Goal: Task Accomplishment & Management: Complete application form

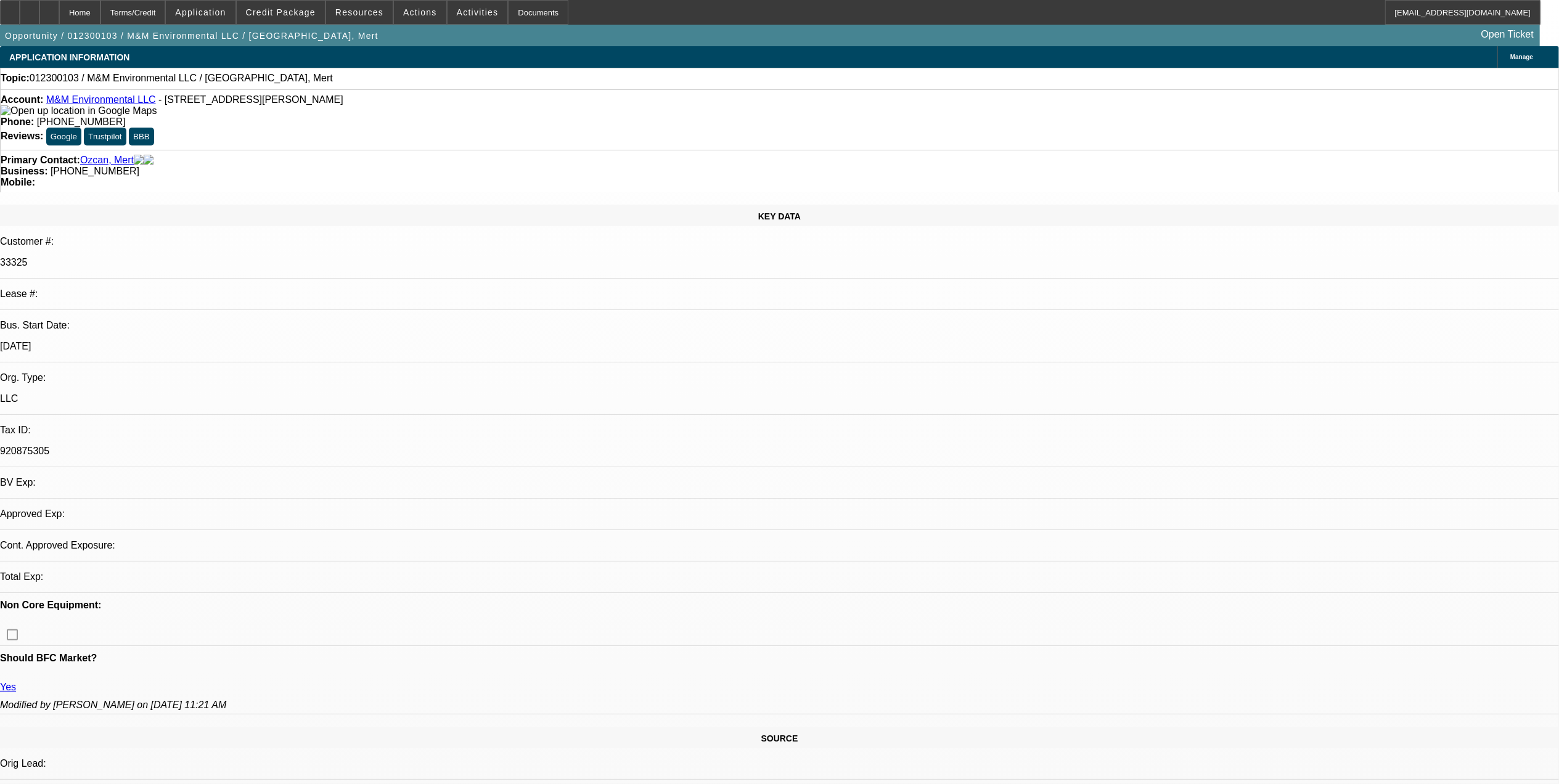
select select "0"
select select "2"
select select "0.1"
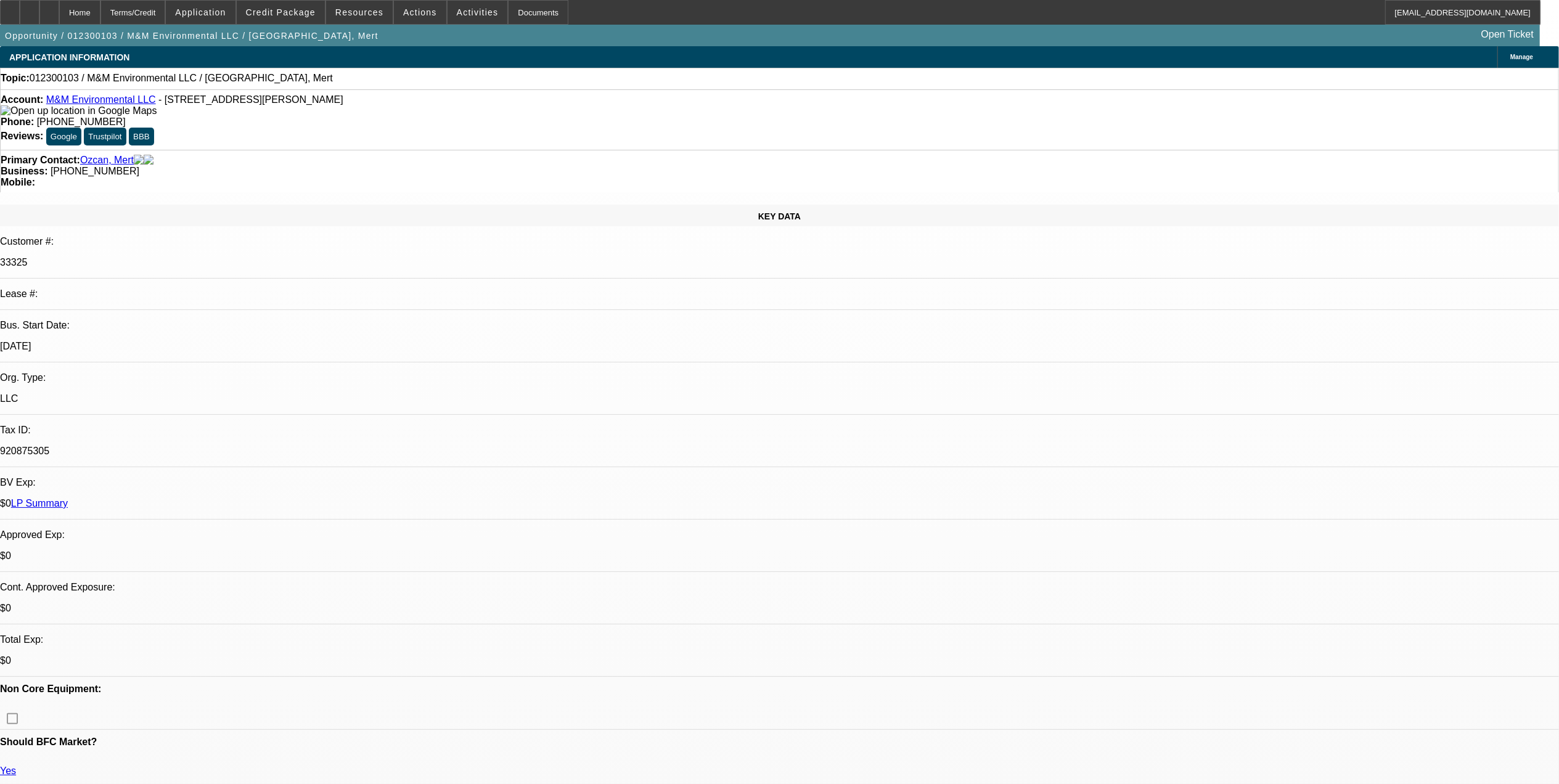
select select "1"
select select "2"
select select "4"
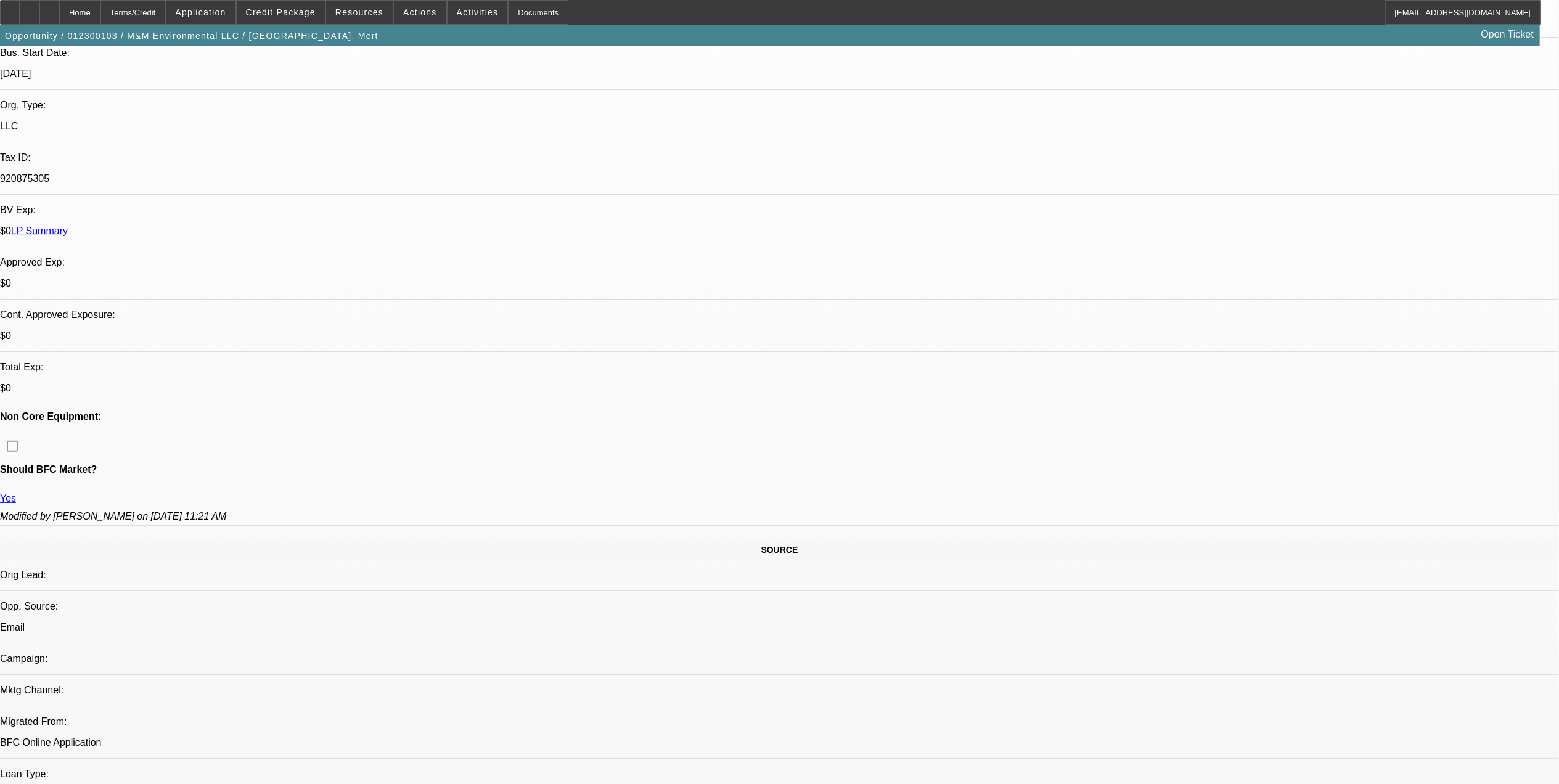
scroll to position [411, 0]
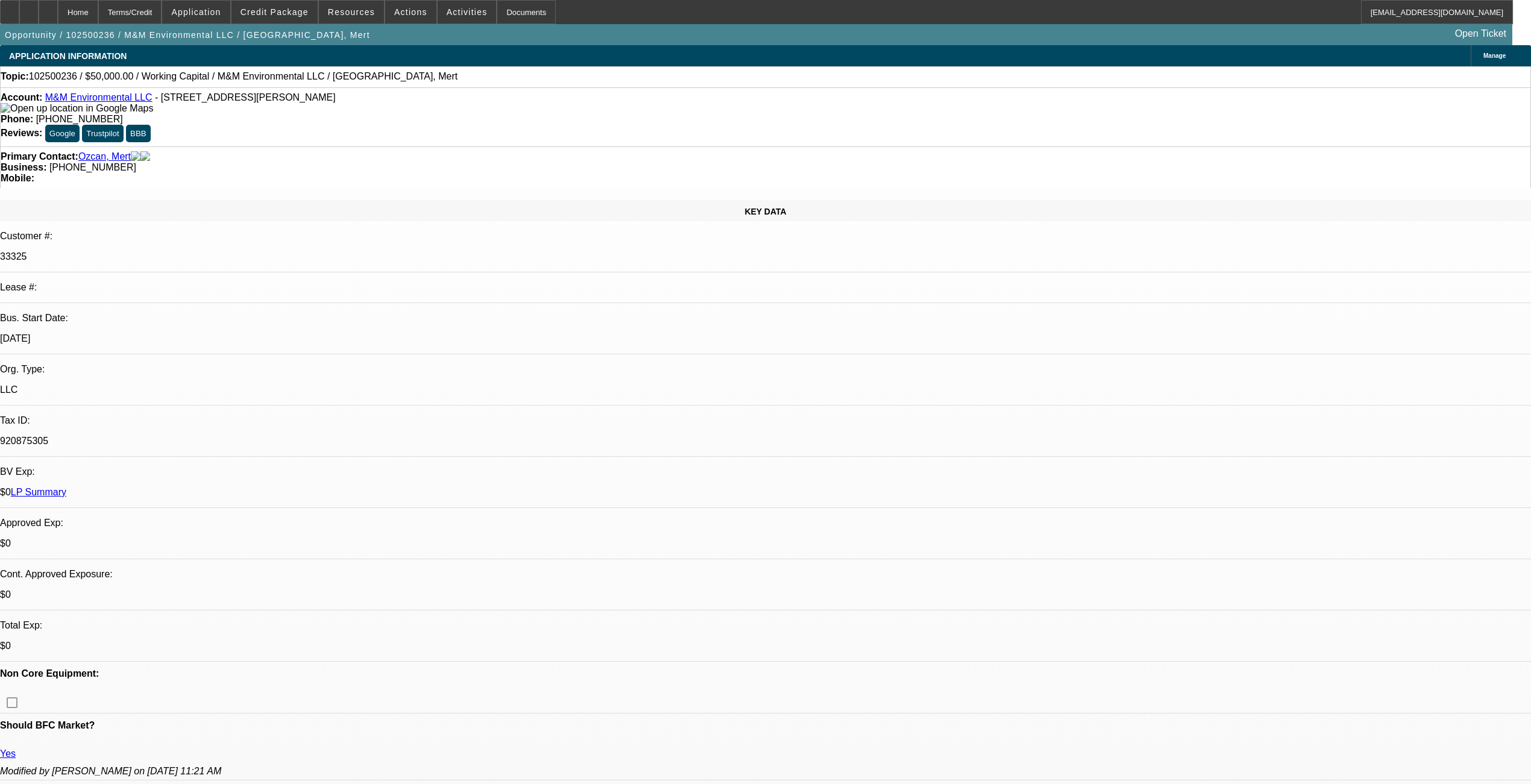
select select "0"
select select "2"
select select "0.1"
select select "4"
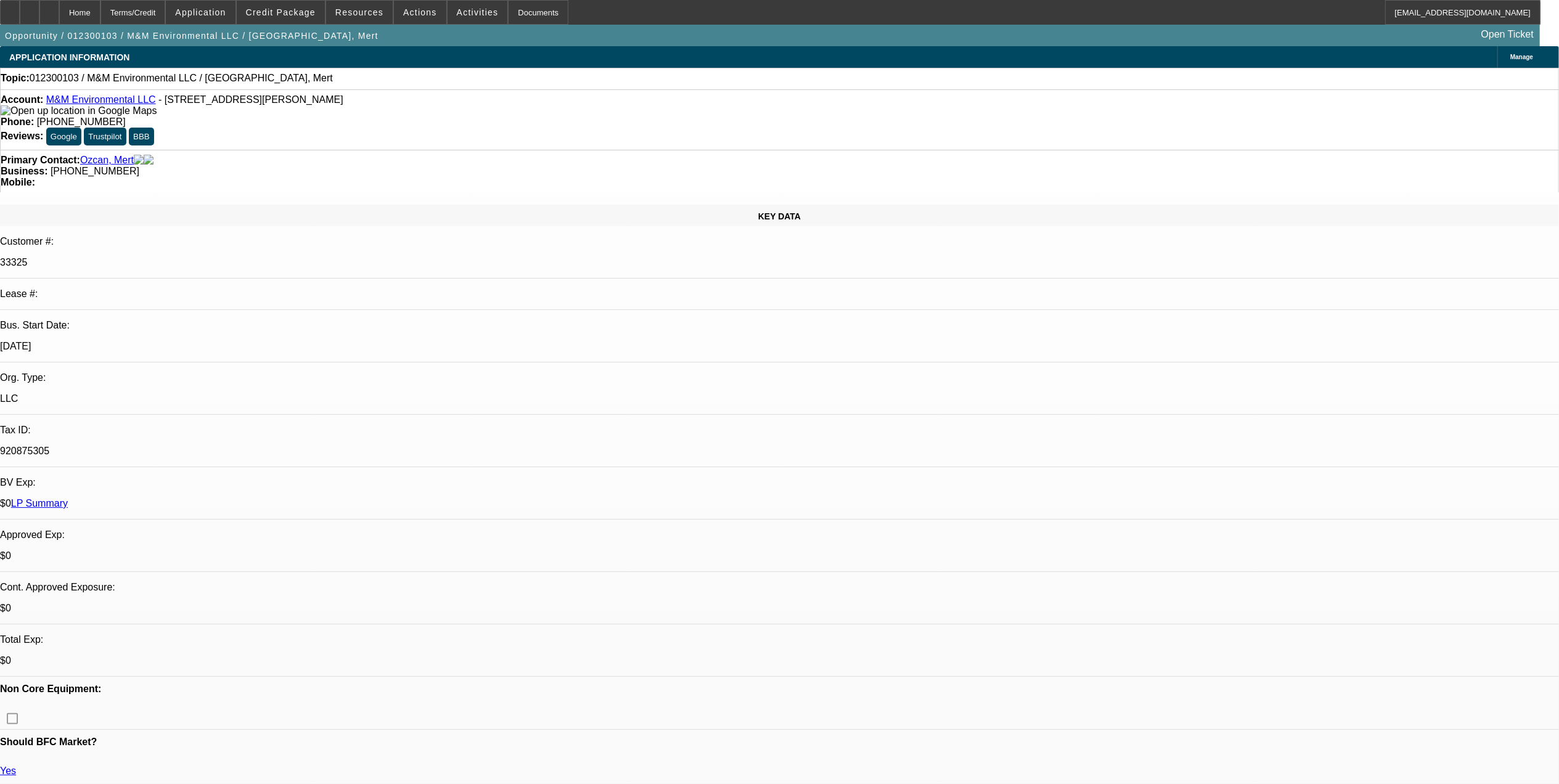
select select "0"
select select "2"
select select "0.1"
select select "4"
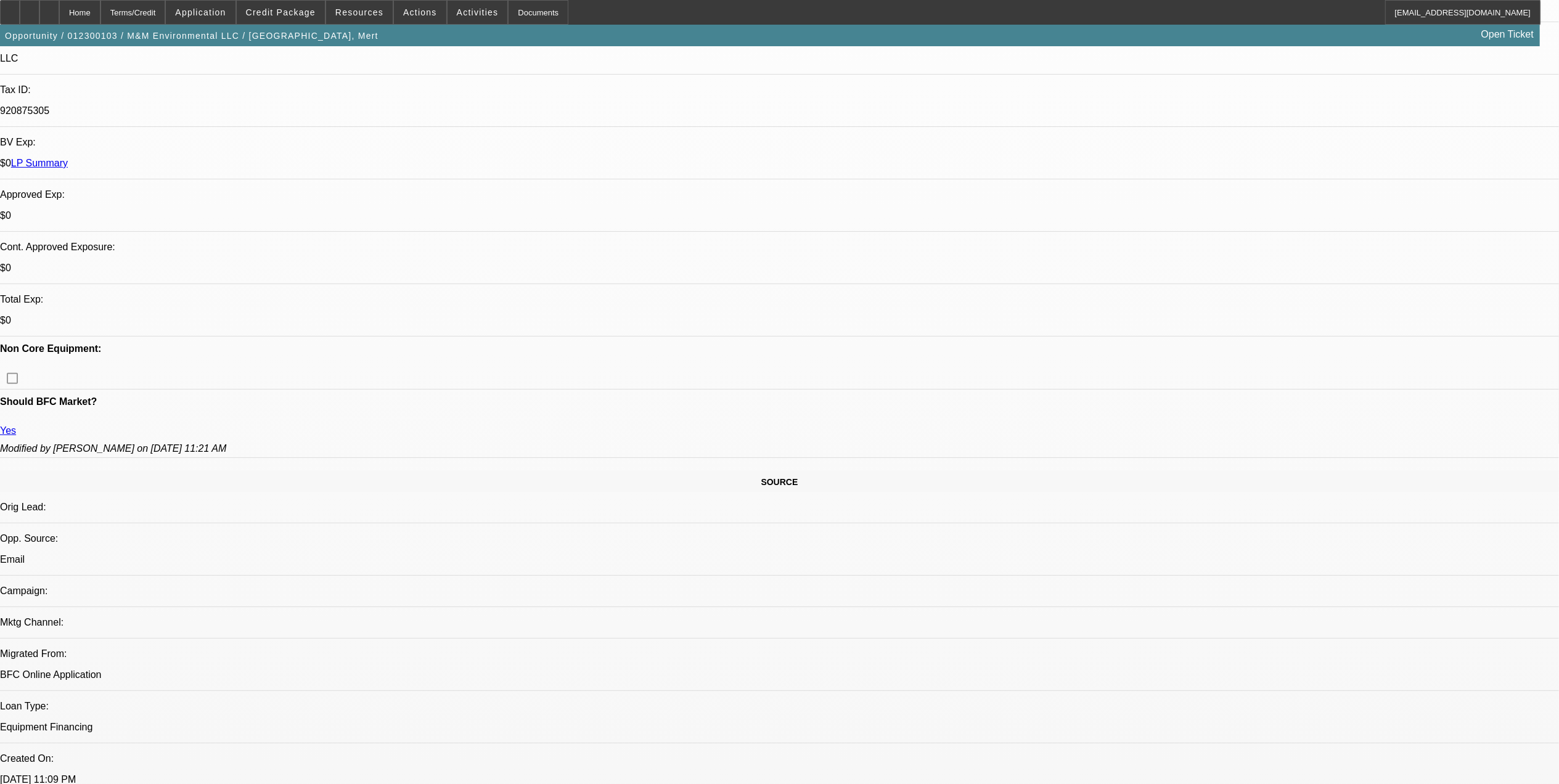
scroll to position [493, 0]
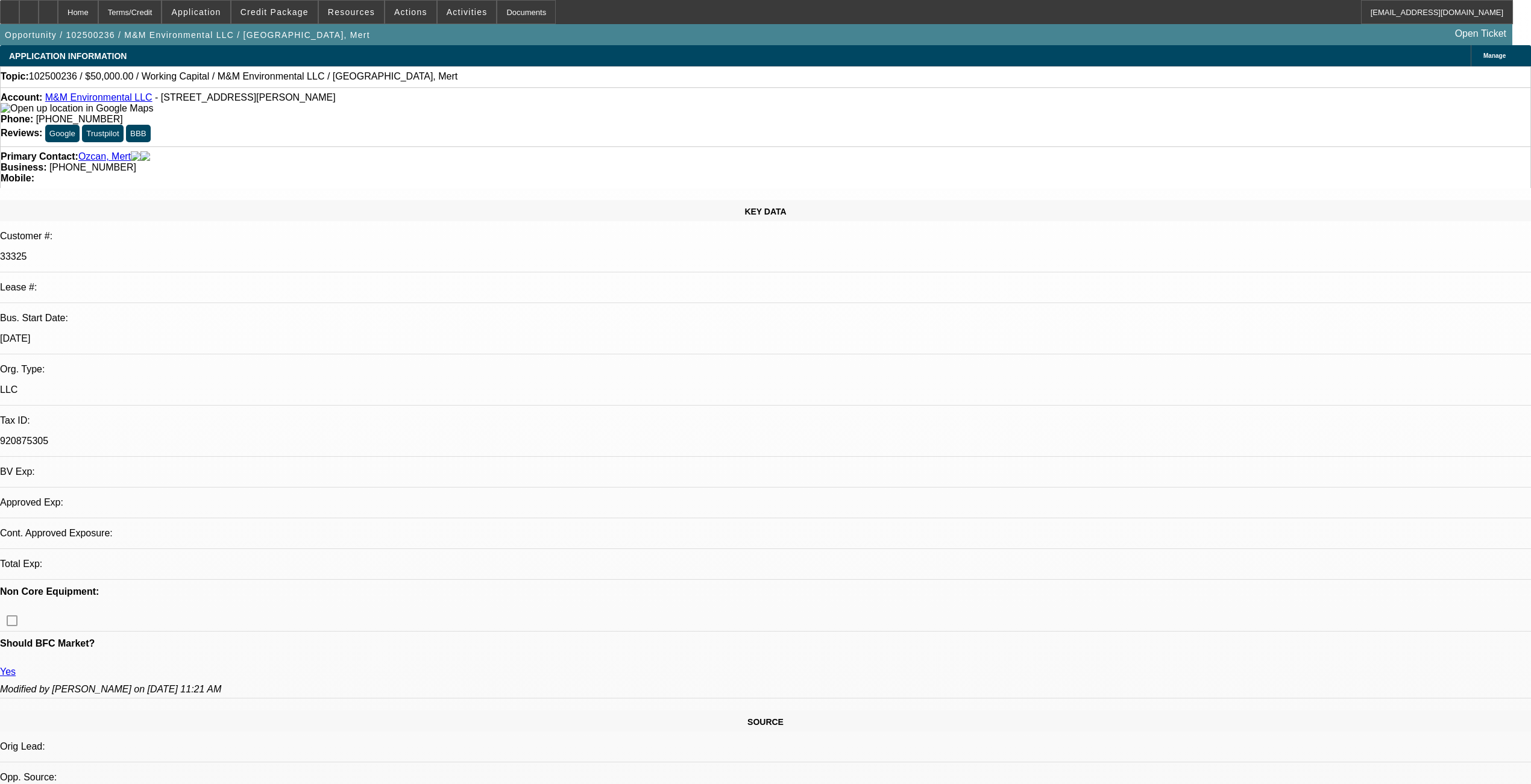
select select "0"
select select "2"
select select "0.1"
select select "4"
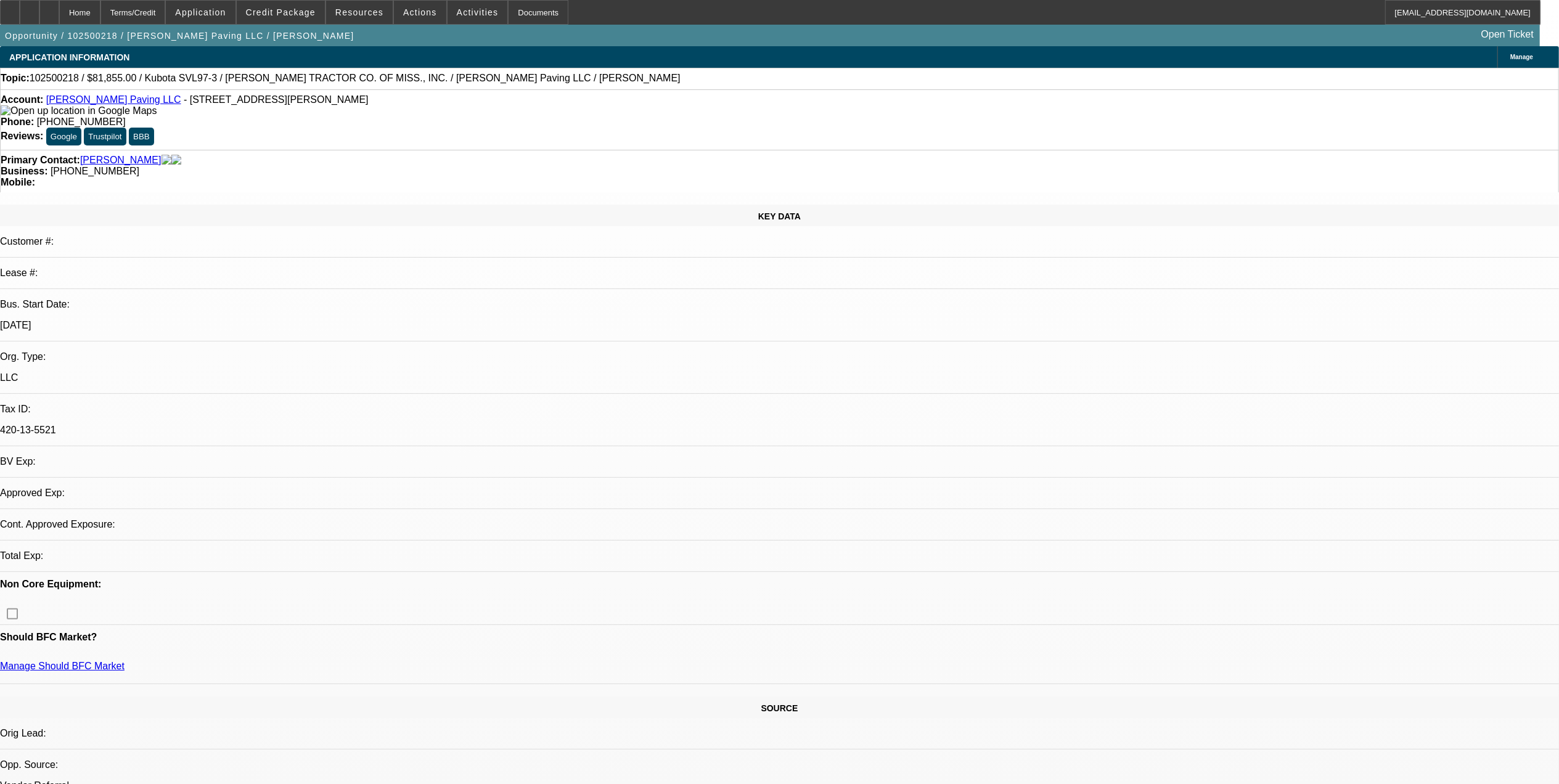
select select "0.15"
select select "2"
select select "0"
select select "0.15"
select select "2"
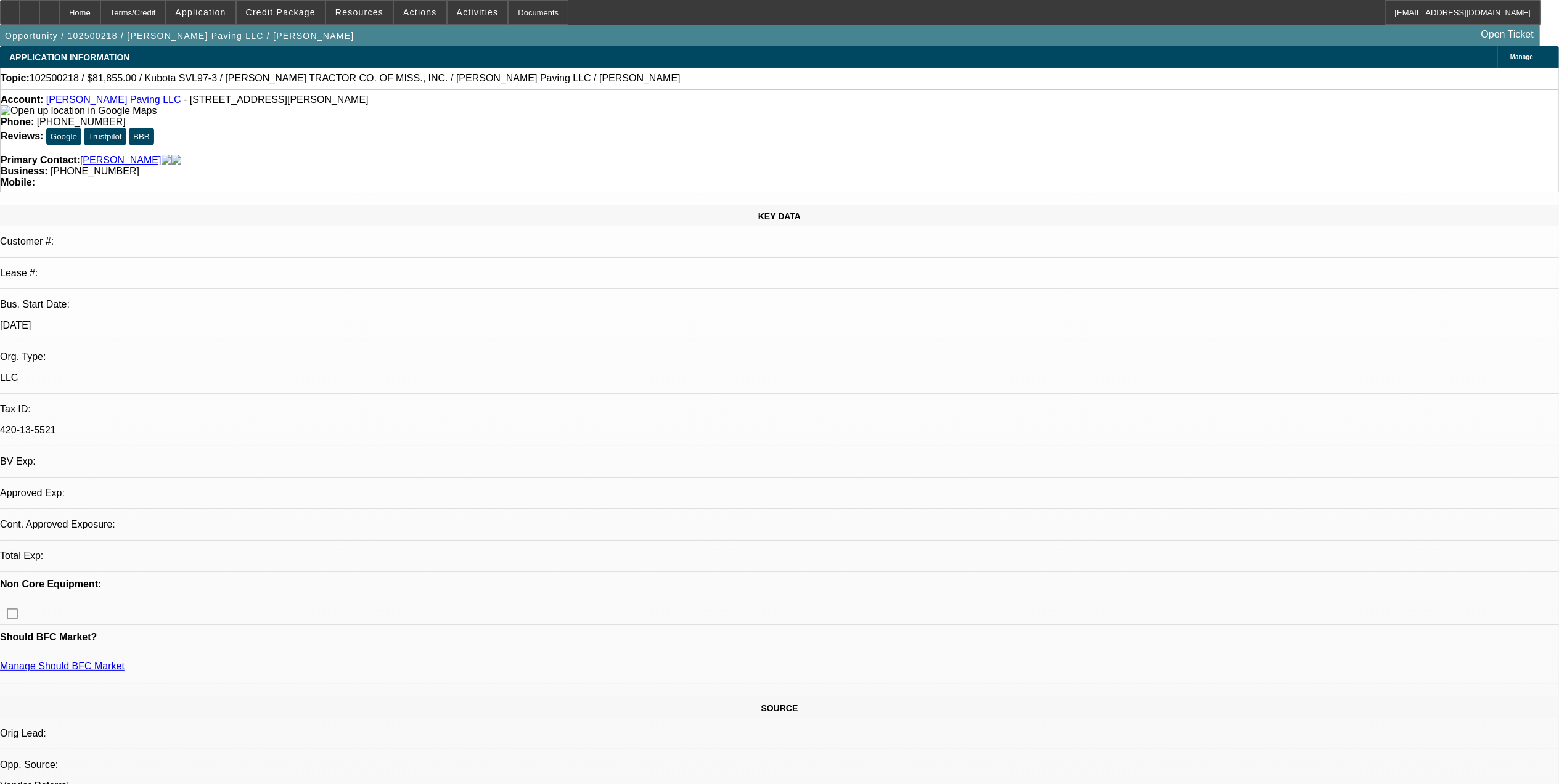
select select "0"
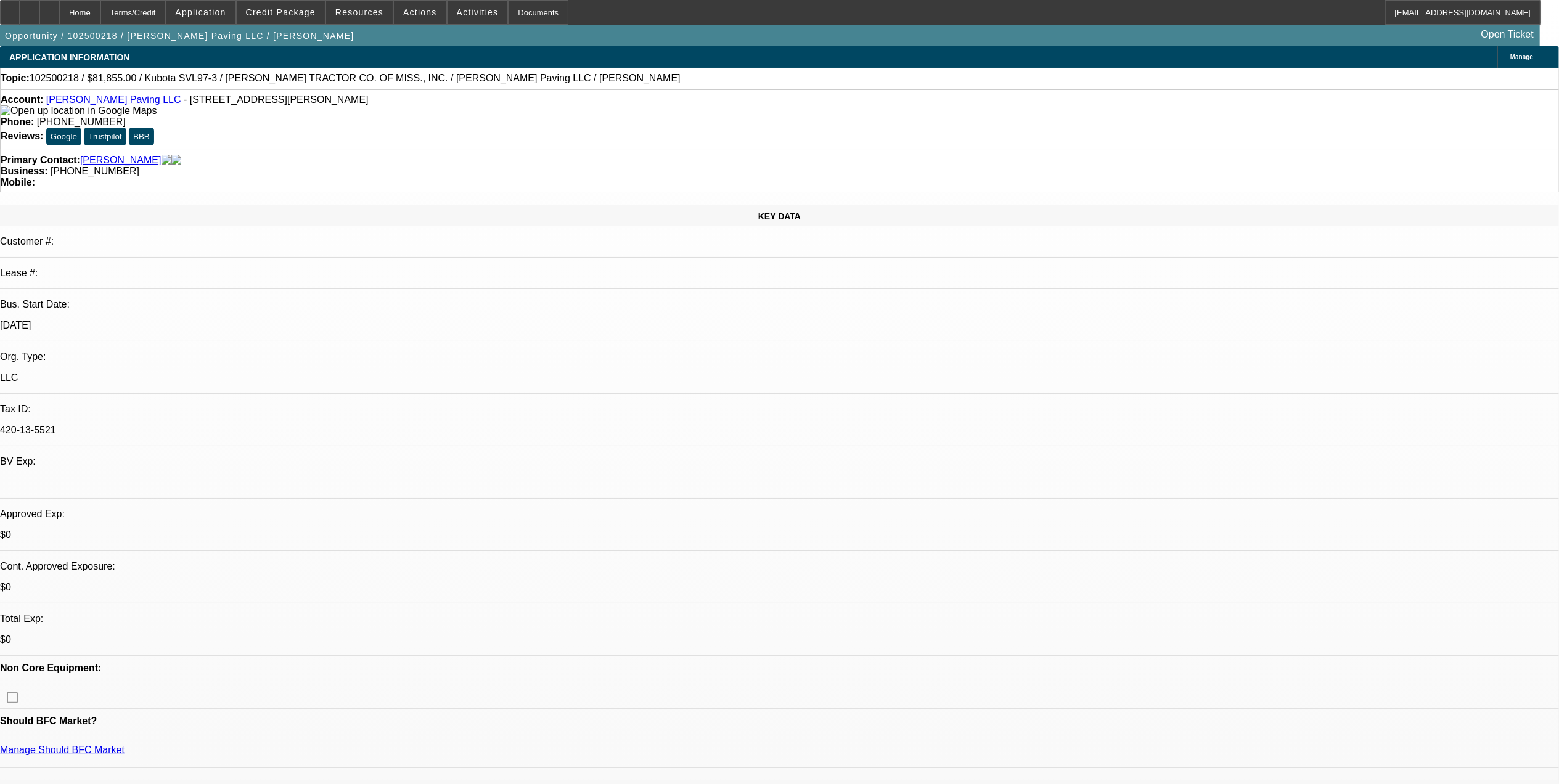
select select "1"
select select "2"
select select "6"
select select "1"
select select "2"
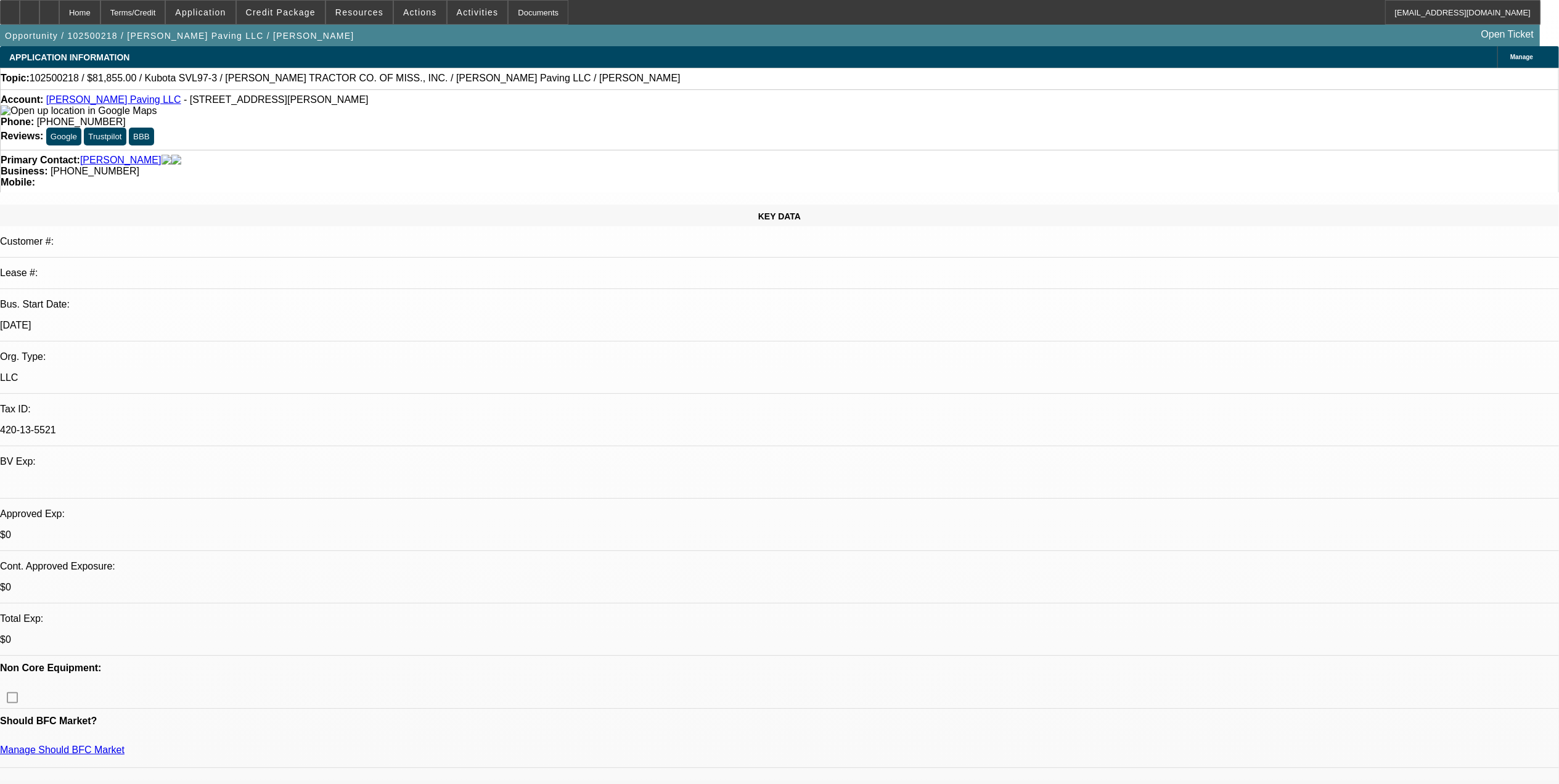
select select "6"
click at [343, 8] on button "Resources" at bounding box center [360, 13] width 67 height 24
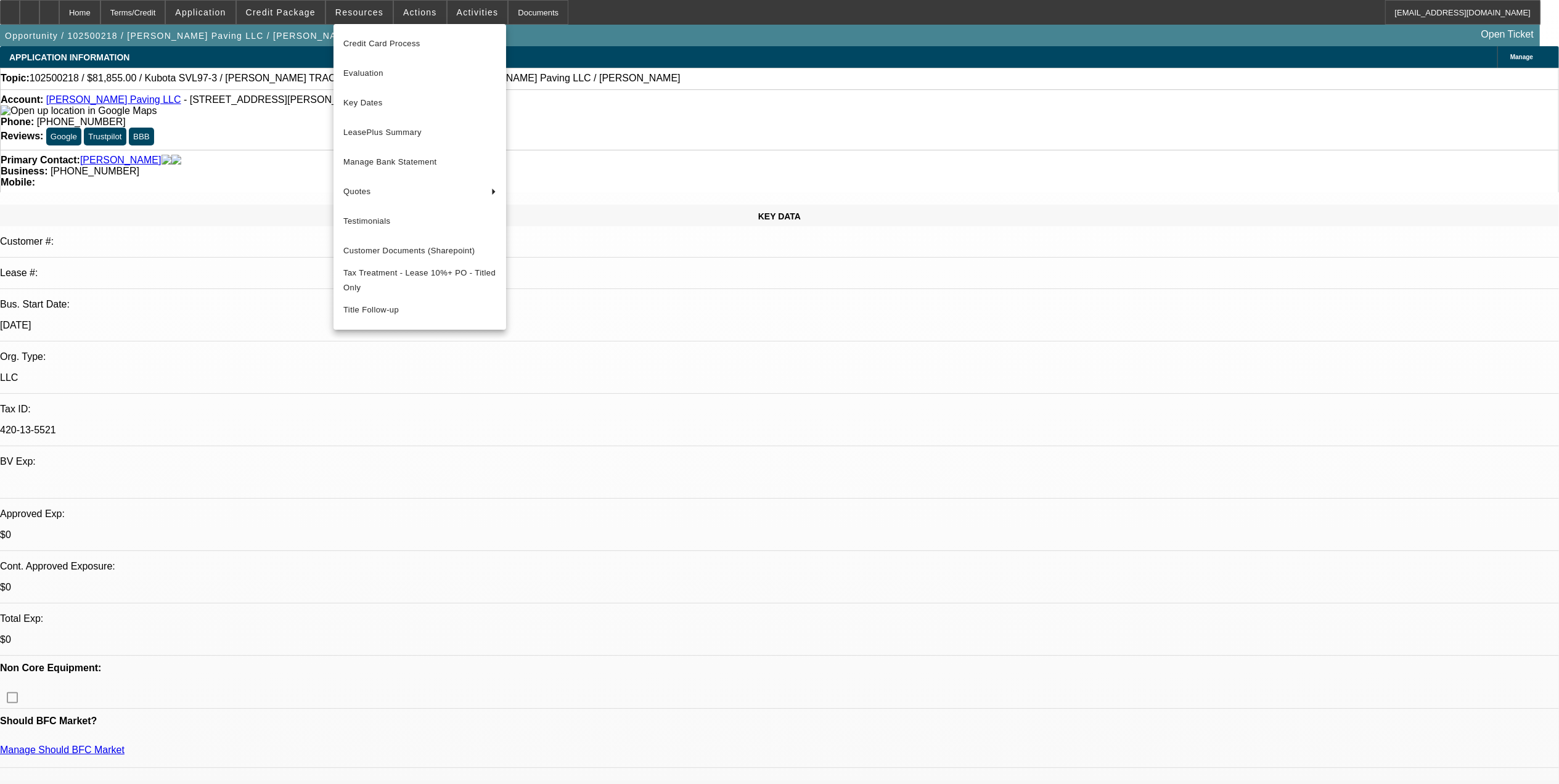
click at [476, 387] on div at bounding box center [780, 392] width 1559 height 784
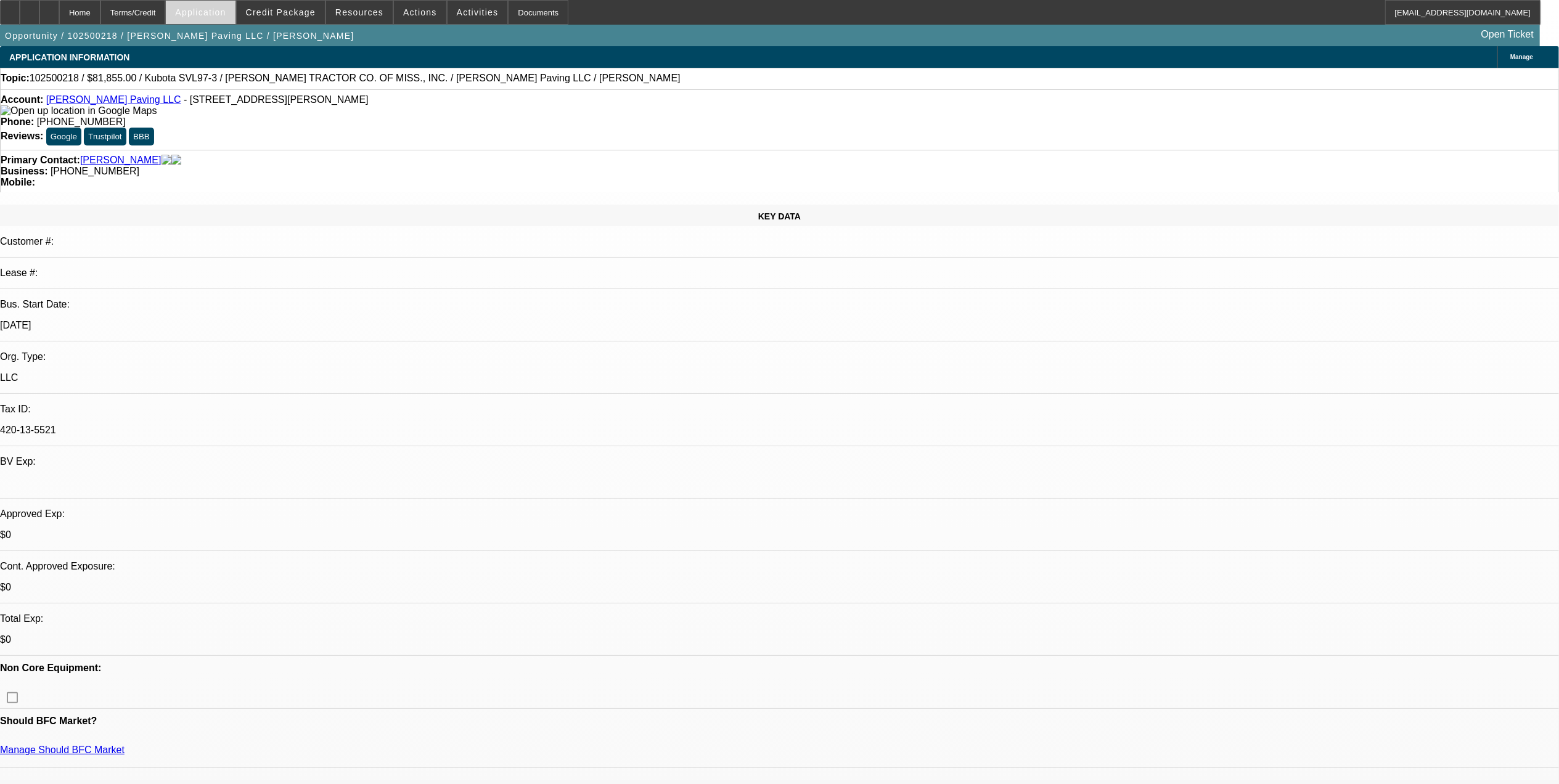
click at [213, 13] on span "Application" at bounding box center [201, 13] width 51 height 10
click at [226, 39] on span "Account" at bounding box center [256, 43] width 94 height 15
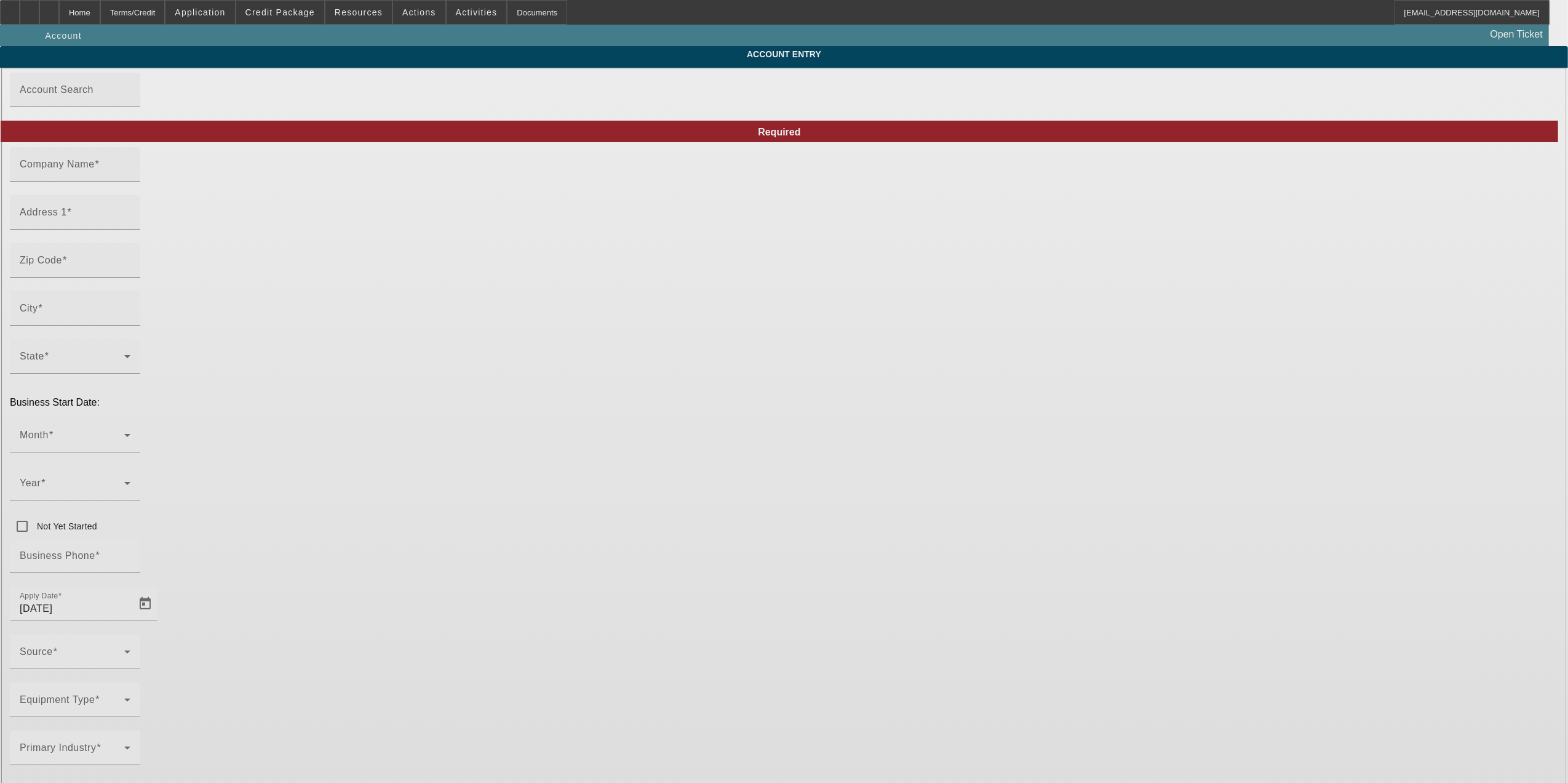
type input "[PERSON_NAME] Paving LLC"
type input "6061 Andrew Jackson Pl"
type input "36619"
type input "Mobile"
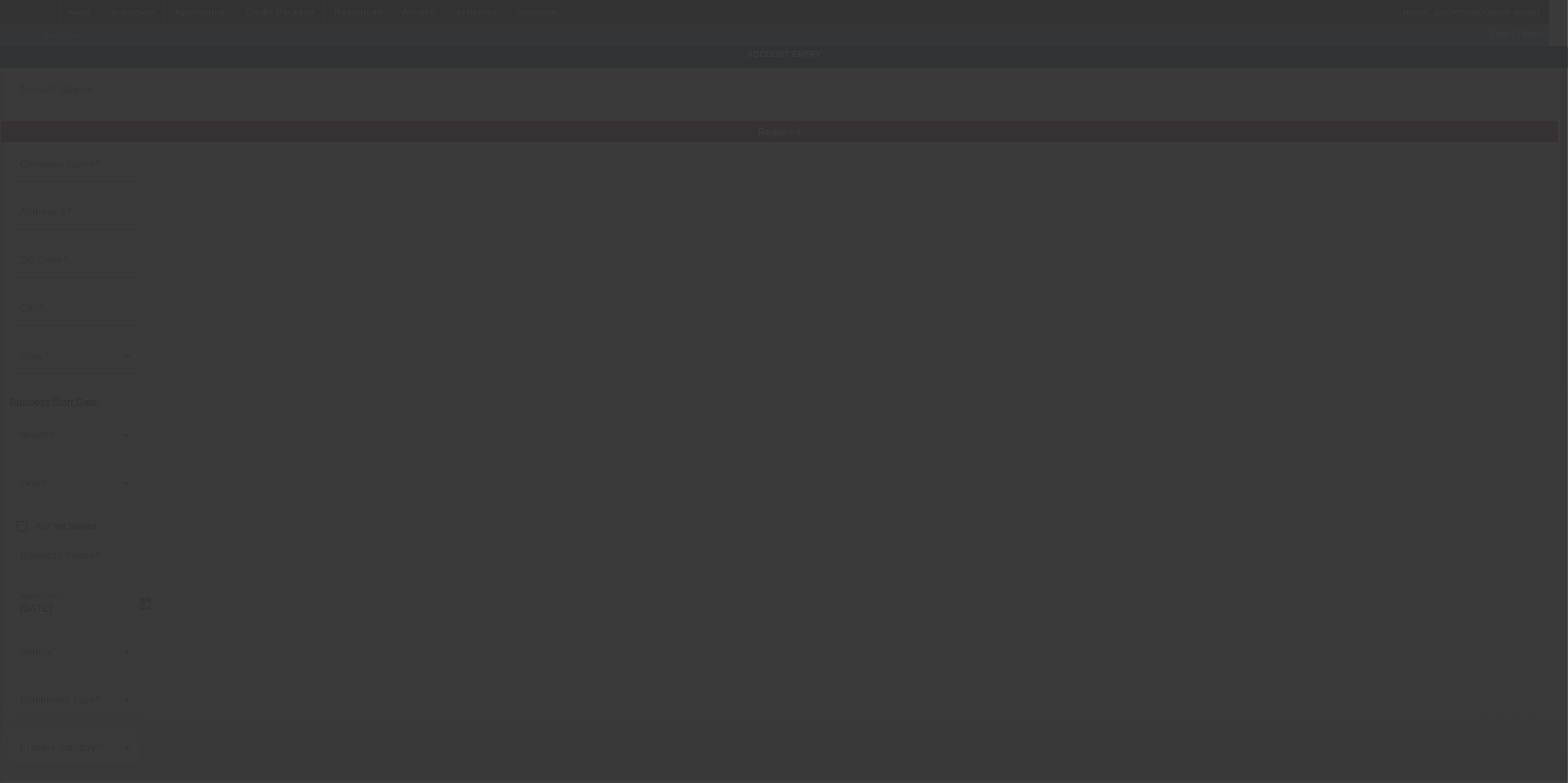
type input "[PHONE_NUMBER]"
type input "420-13-5521"
type input "10/8/2025"
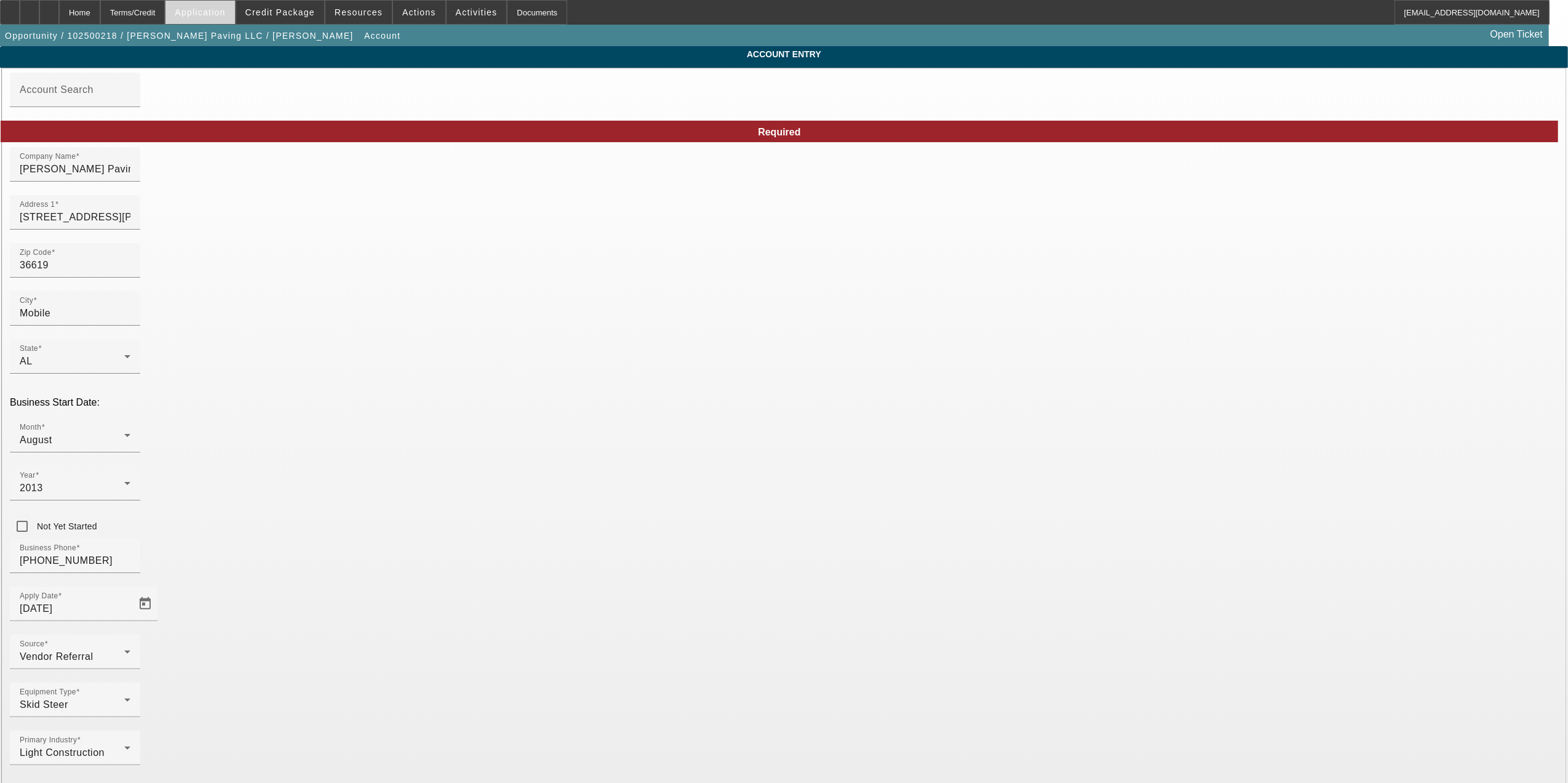
click at [225, 14] on span "Application" at bounding box center [201, 13] width 51 height 10
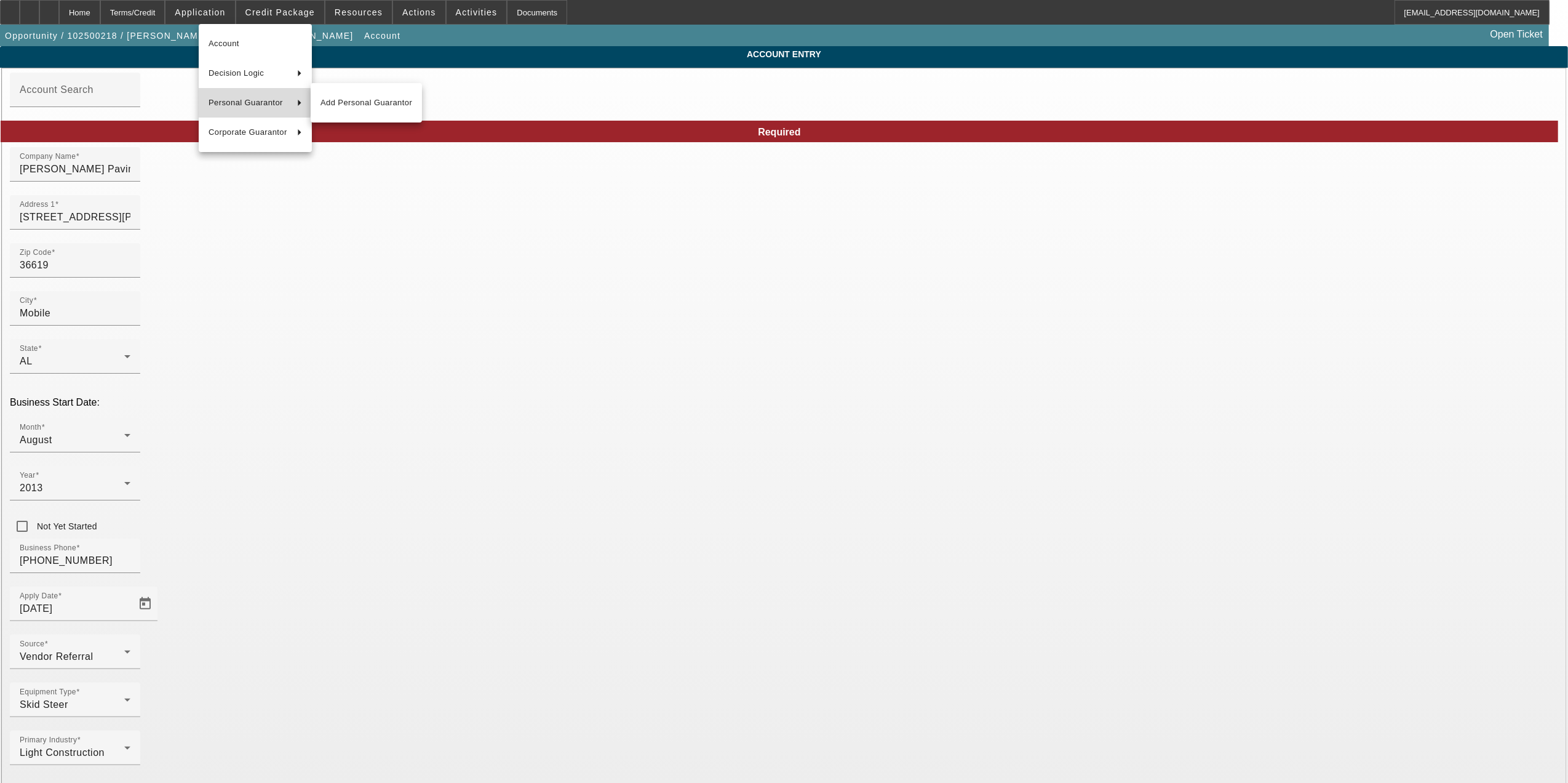
click at [243, 102] on span "Personal Guarantor" at bounding box center [247, 102] width 78 height 15
click at [359, 92] on button "[PERSON_NAME]" at bounding box center [367, 103] width 112 height 29
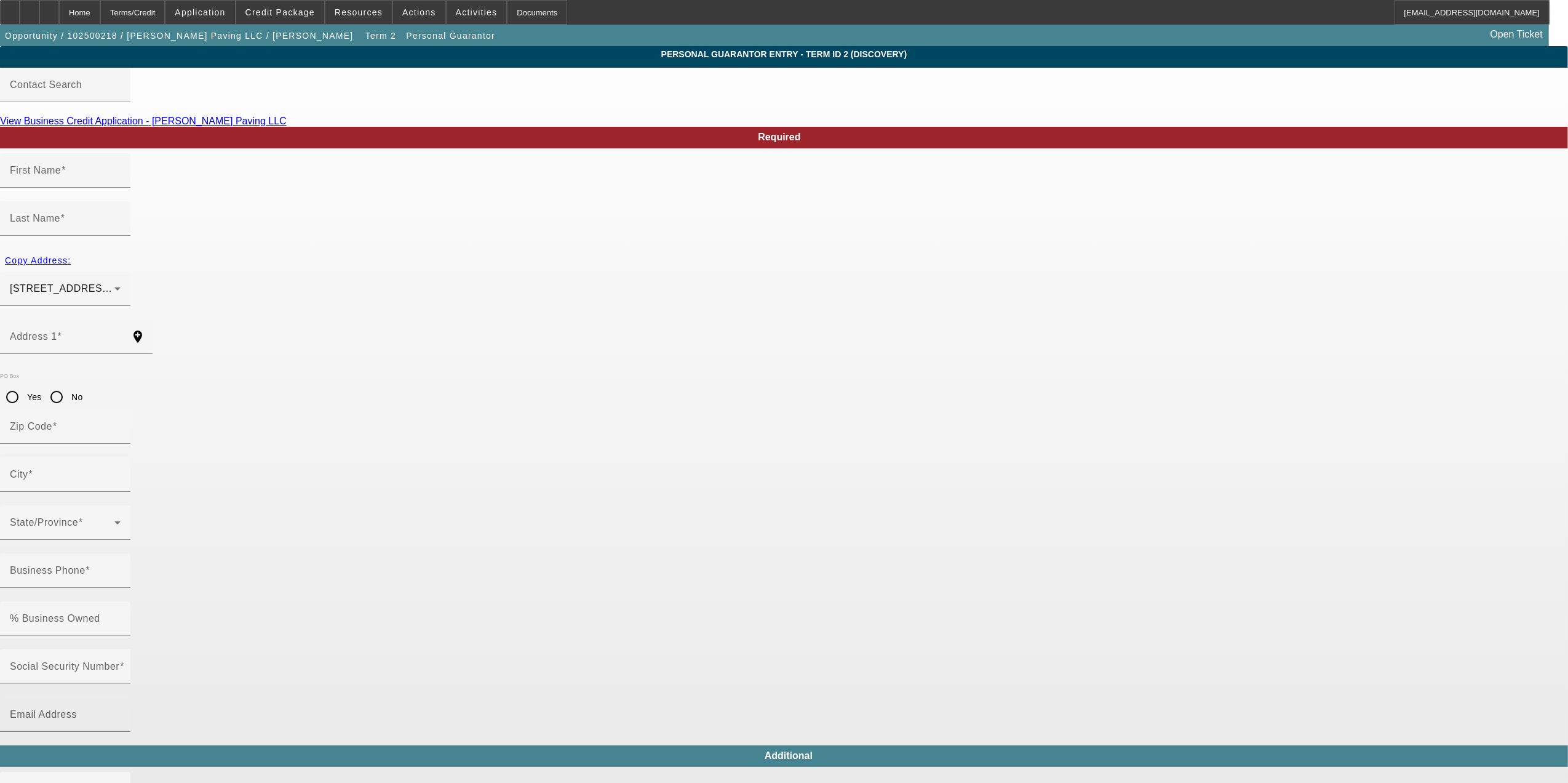
type input "Gary"
type input "Boykin"
type input "6061 Andrew Jackson"
radio input "true"
type input "36619"
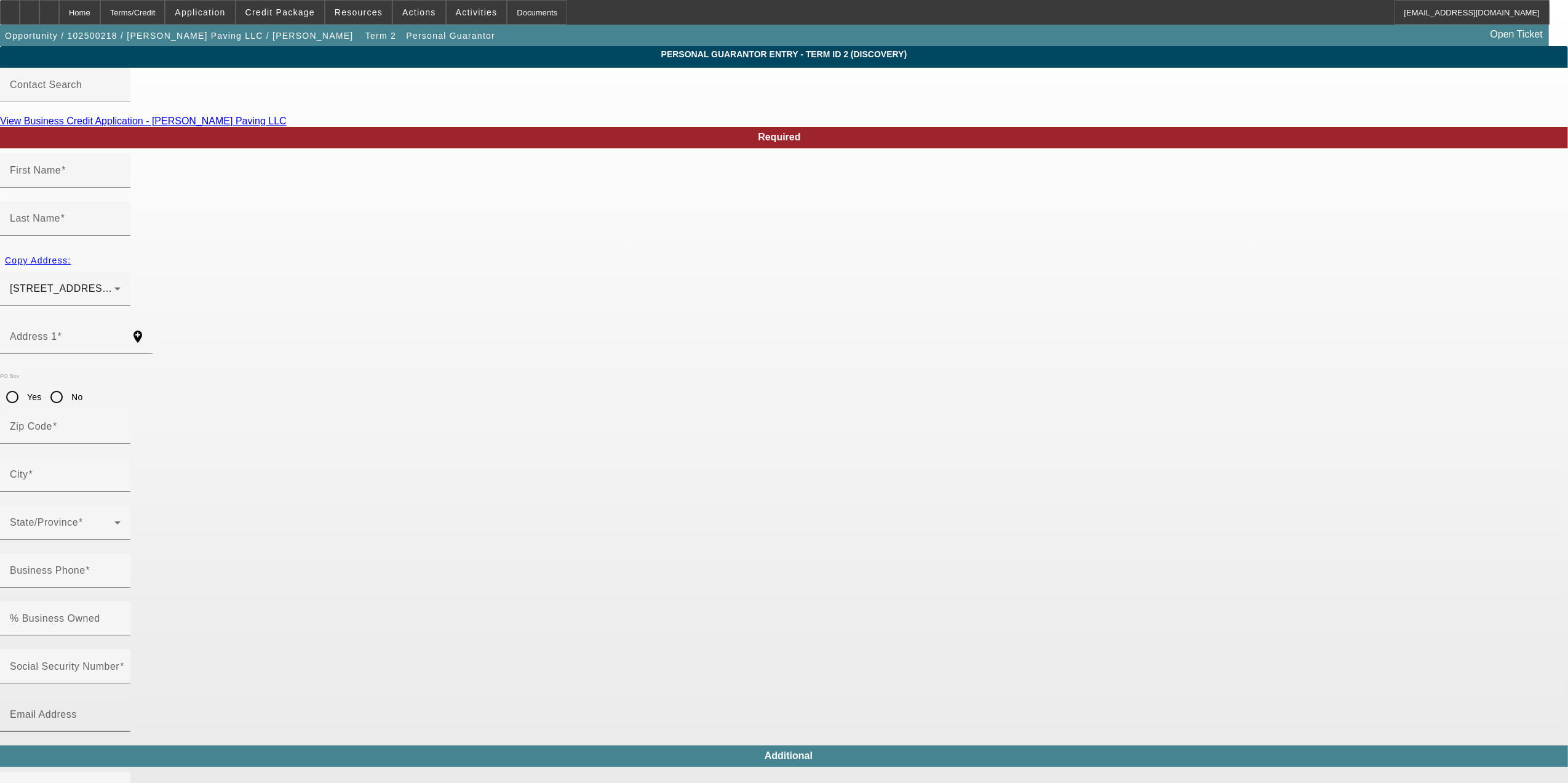
type input "Mobile"
type input "[PHONE_NUMBER]"
type input "100"
type input "420-13-5521"
type input "gmboykinpaving@yahoo.com"
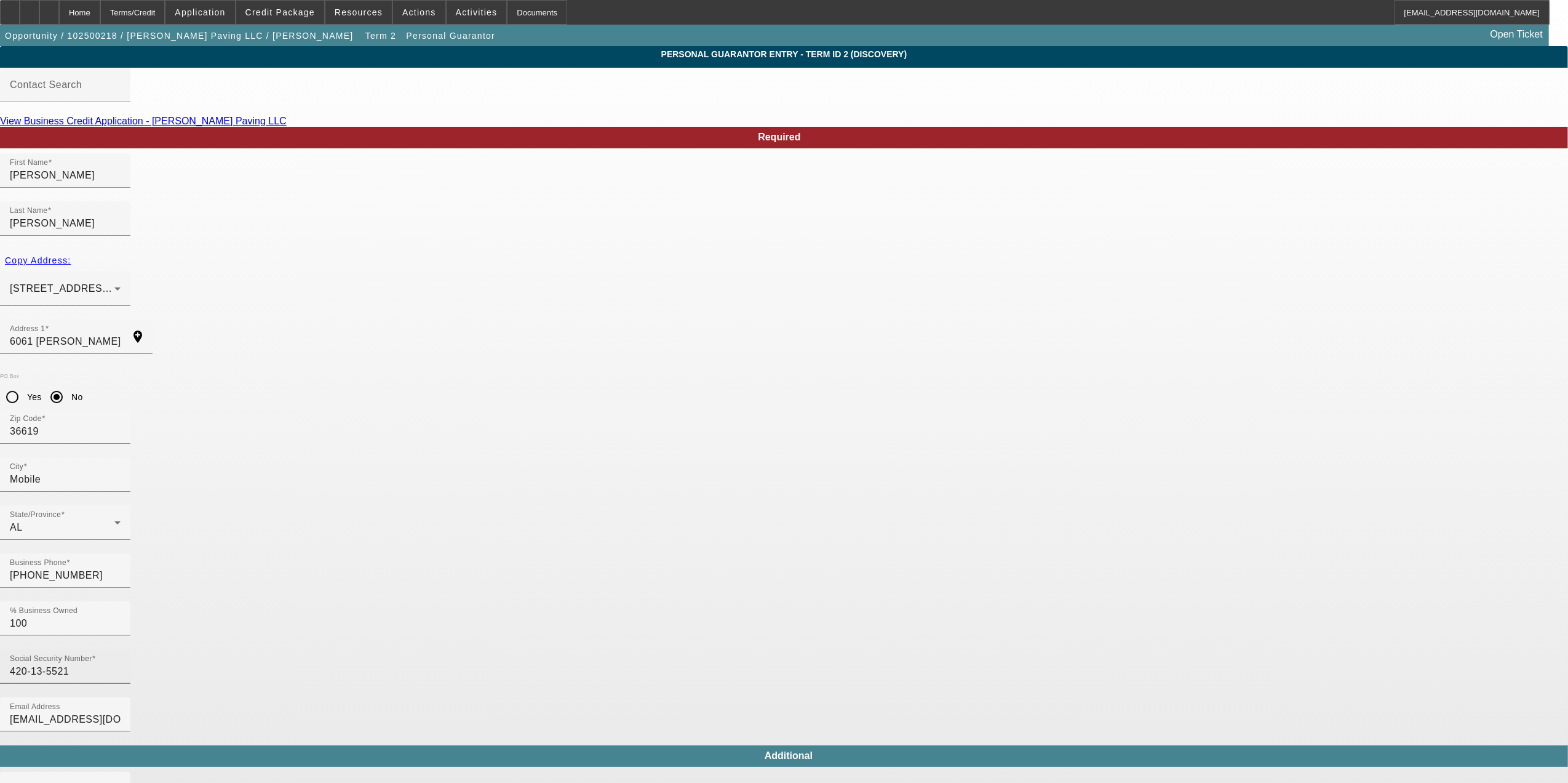
click at [120, 664] on input "420-13-5521" at bounding box center [65, 670] width 111 height 15
type input "421-35-521"
drag, startPoint x: 500, startPoint y: 493, endPoint x: 262, endPoint y: 468, distance: 239.3
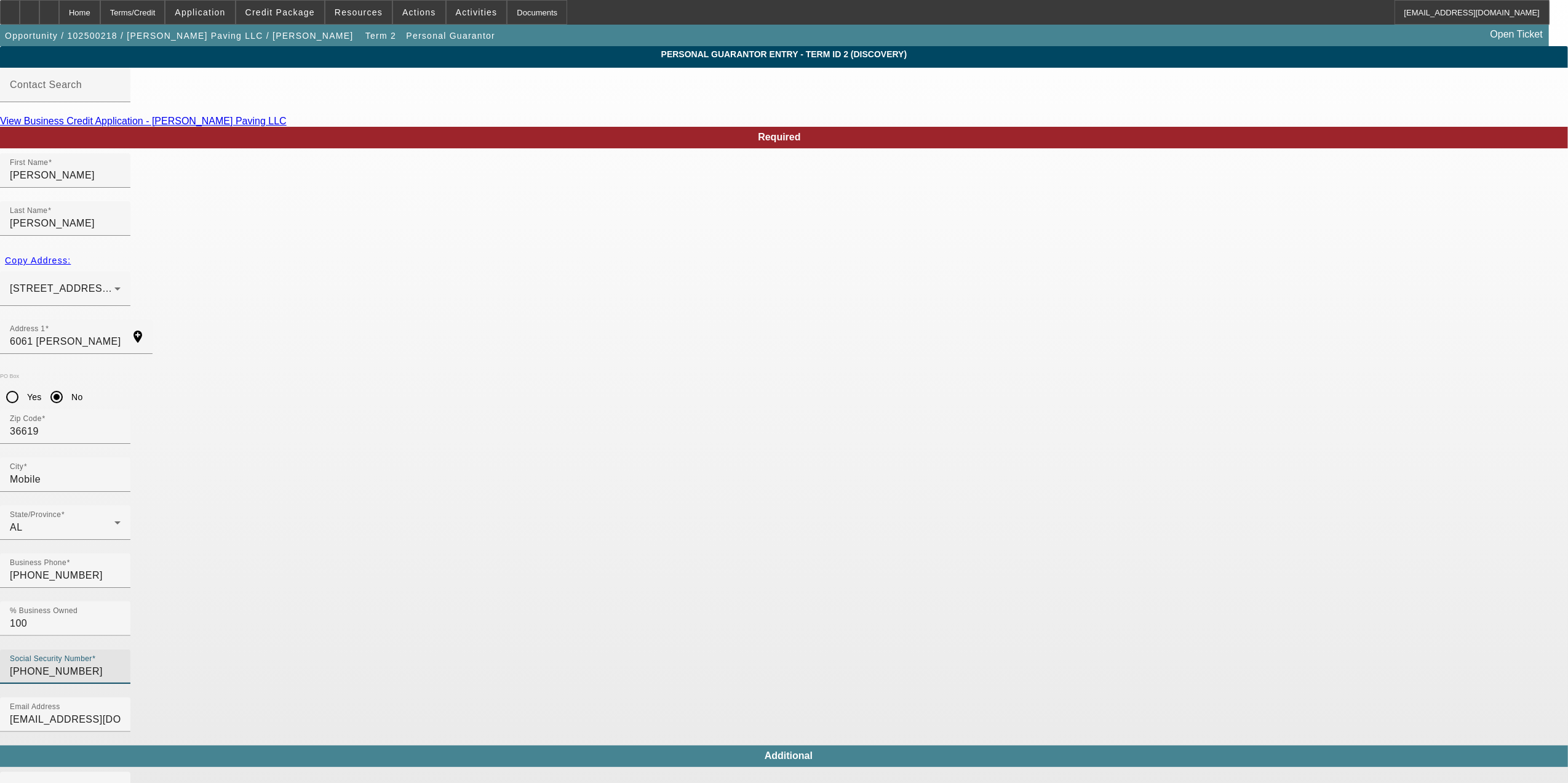
click at [262, 468] on app-personal-guarantor-manage "Personal Guarantor Entry - Term ID 2 (Discovery) Contact Search View Business C…" at bounding box center [784, 662] width 1568 height 1231
type input "420-13-5521"
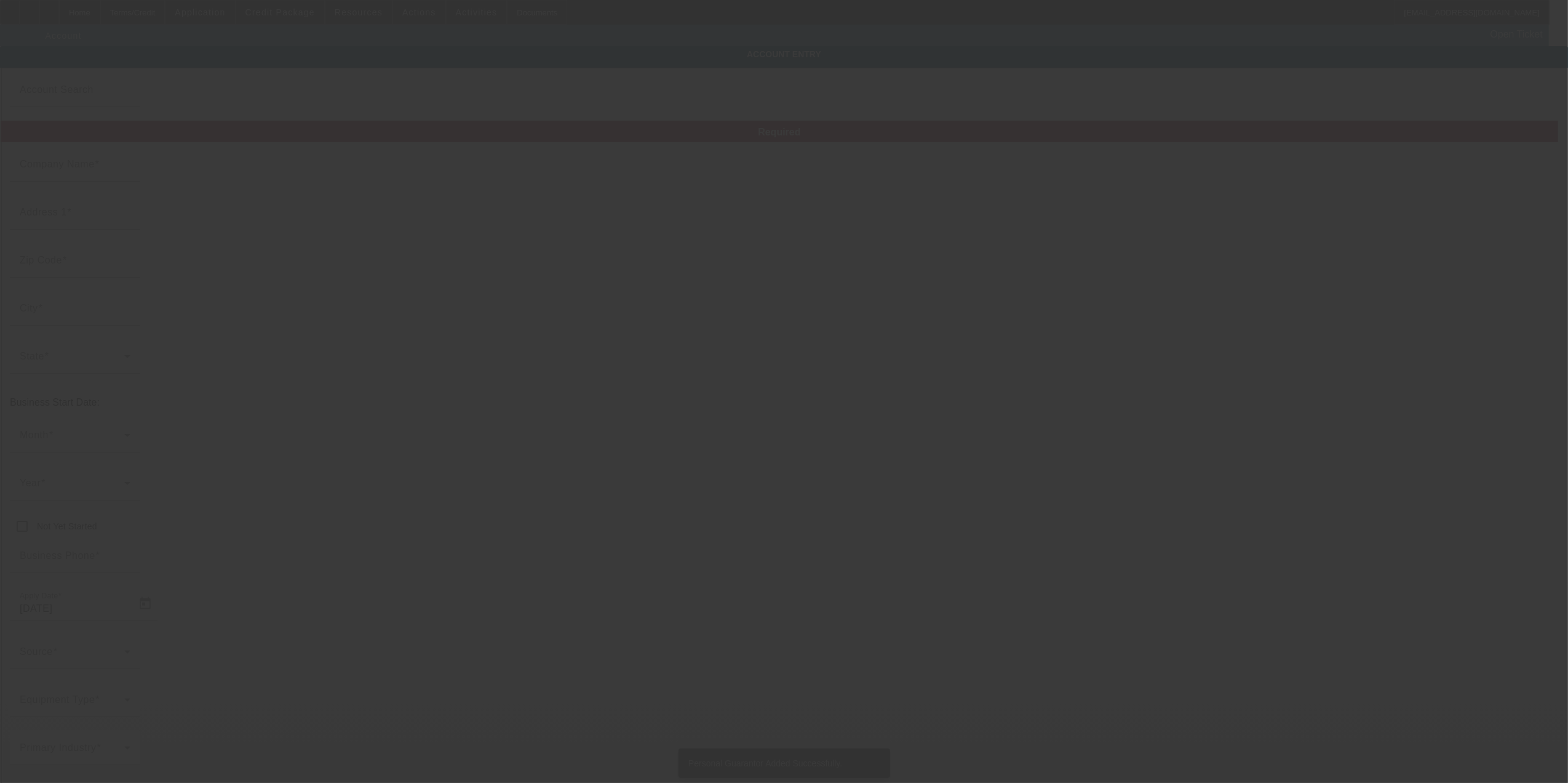
type input "[PERSON_NAME] Paving LLC"
type input "6061 Andrew Jackson Pl"
type input "36619"
type input "Mobile"
type input "[PHONE_NUMBER]"
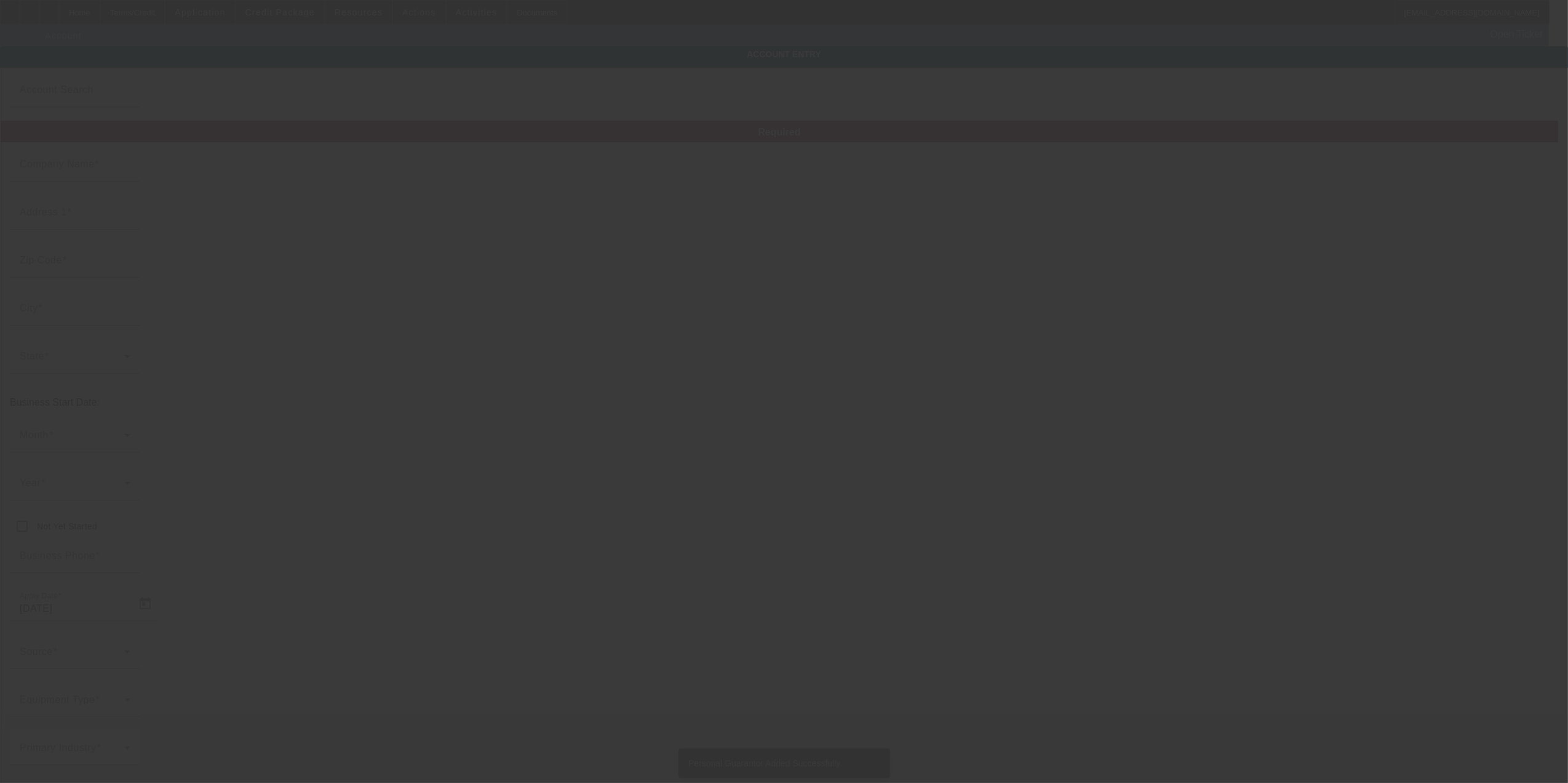
type input "420-13-5521"
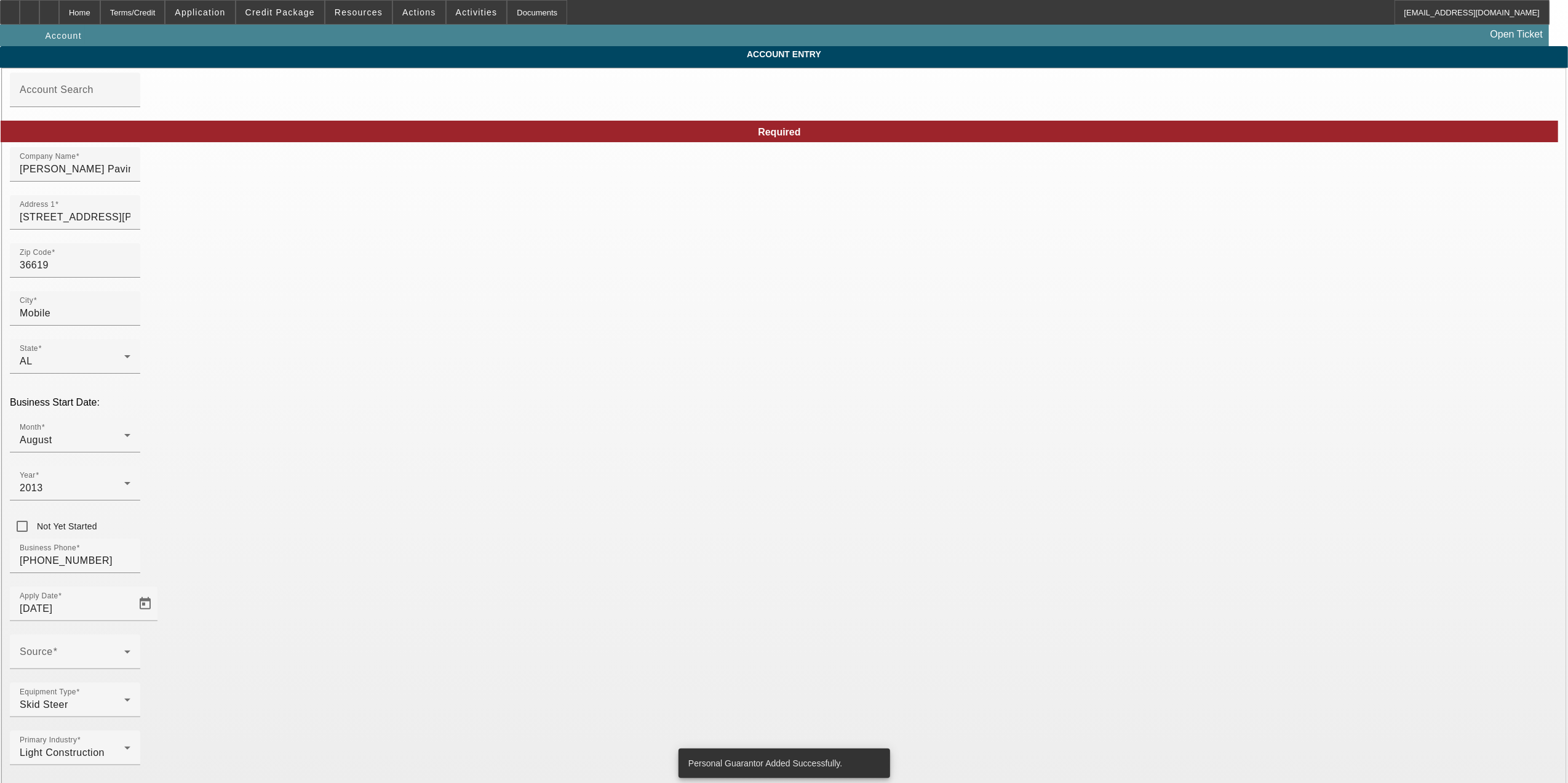
type input "10/8/2025"
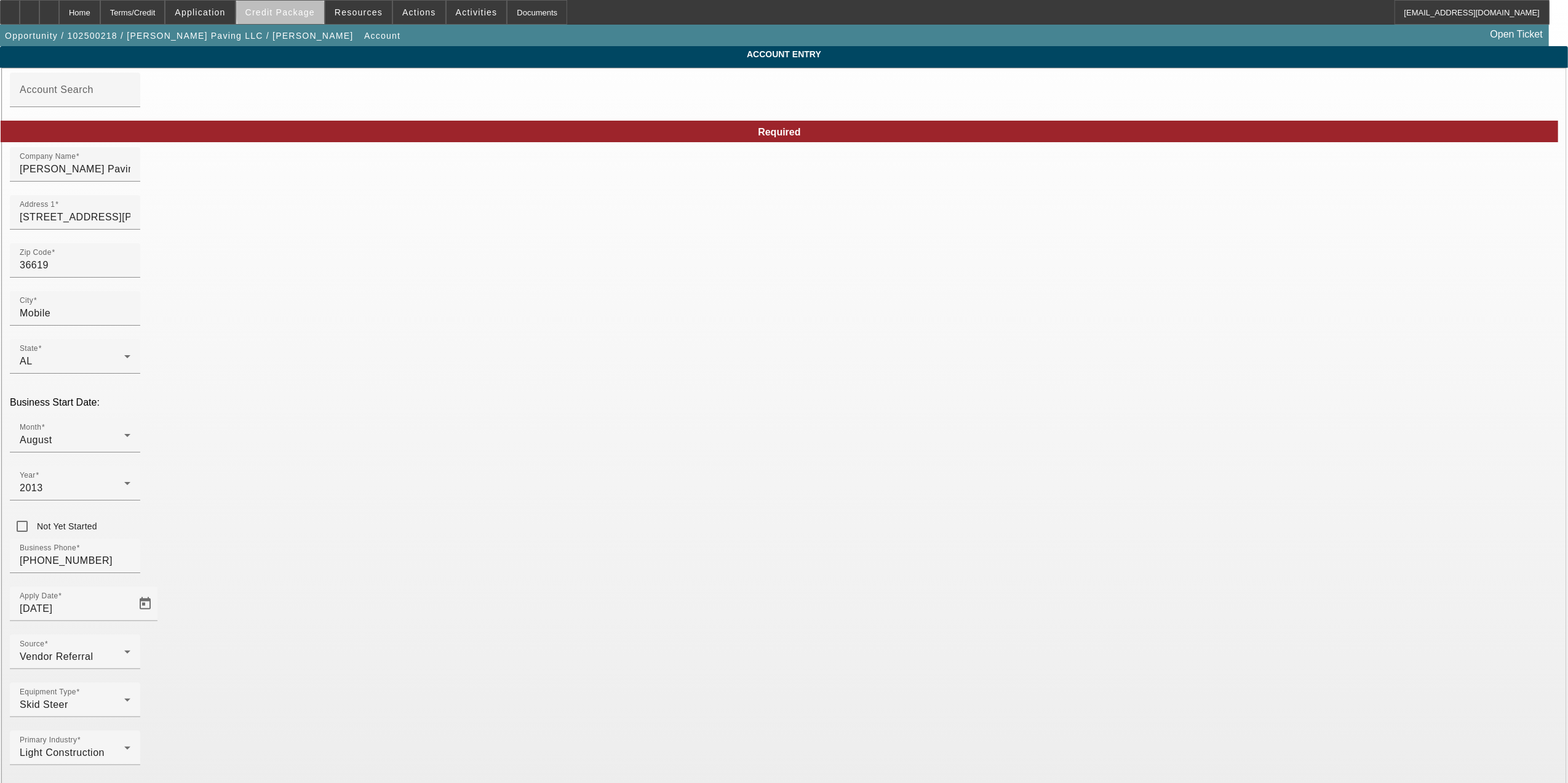
click at [311, 13] on span "Credit Package" at bounding box center [280, 13] width 69 height 10
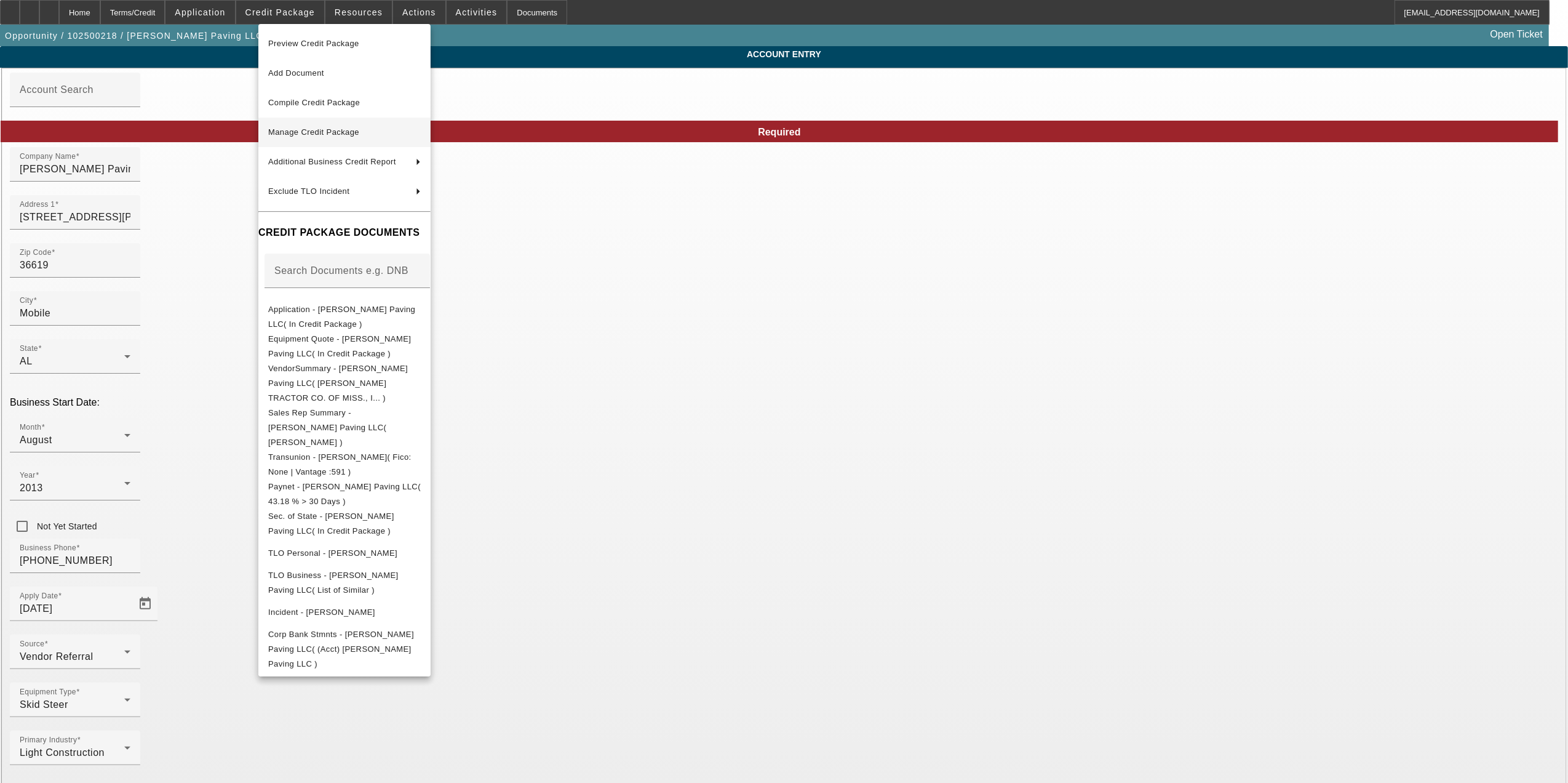
click at [331, 128] on span "Manage Credit Package" at bounding box center [313, 131] width 91 height 9
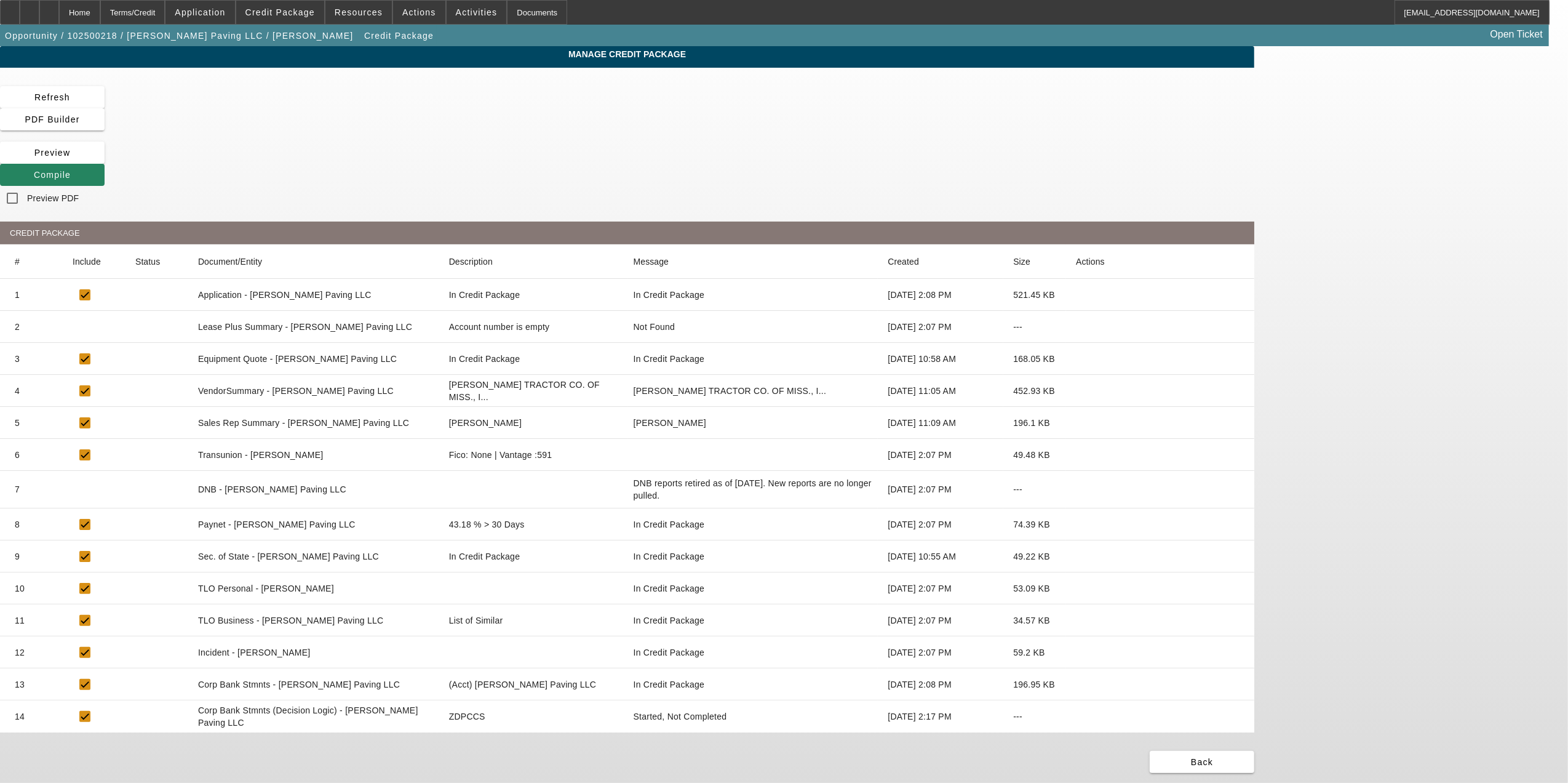
click at [1076, 455] on icon at bounding box center [1076, 455] width 0 height 0
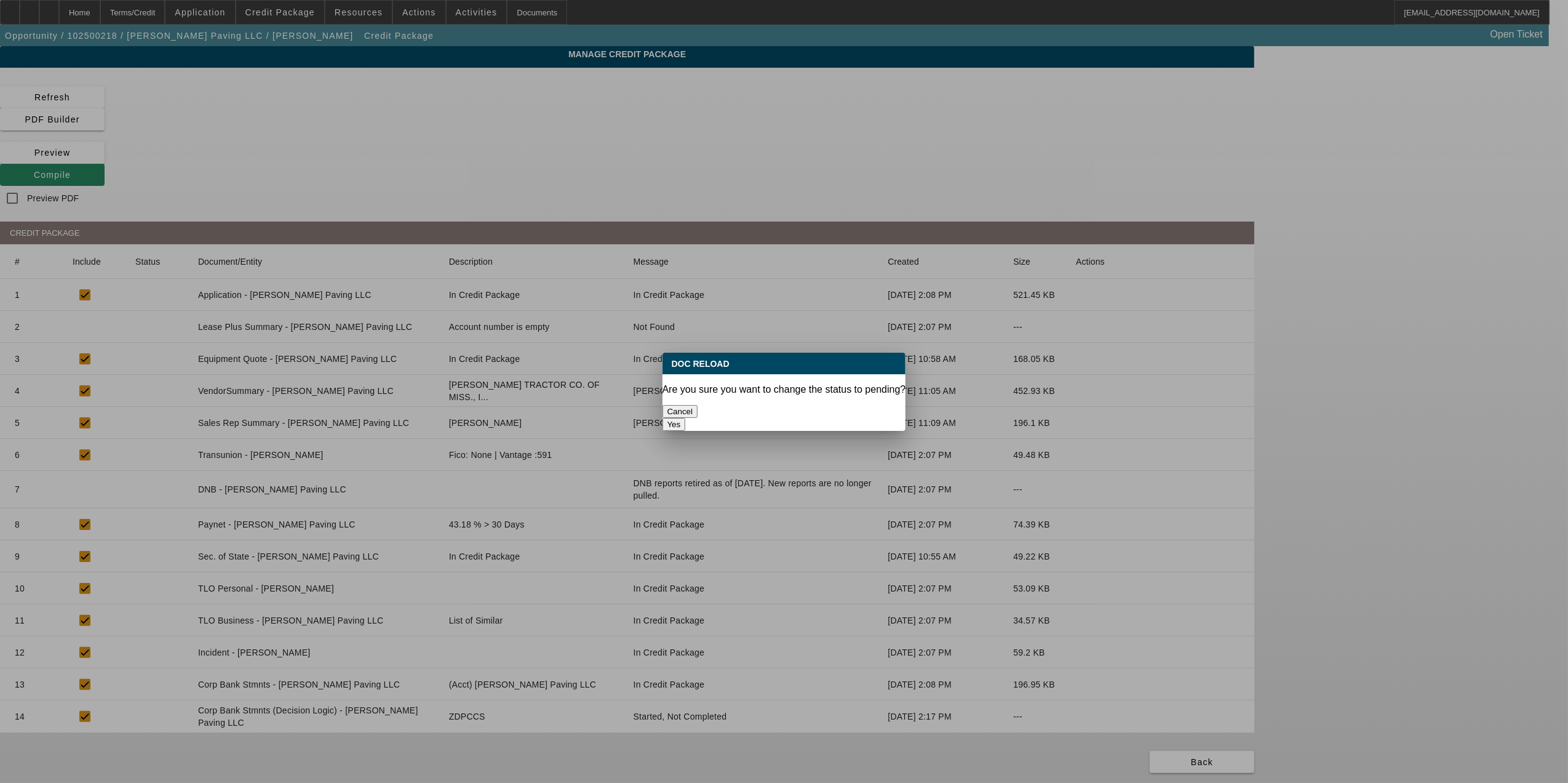
click at [686, 418] on button "Yes" at bounding box center [674, 424] width 23 height 13
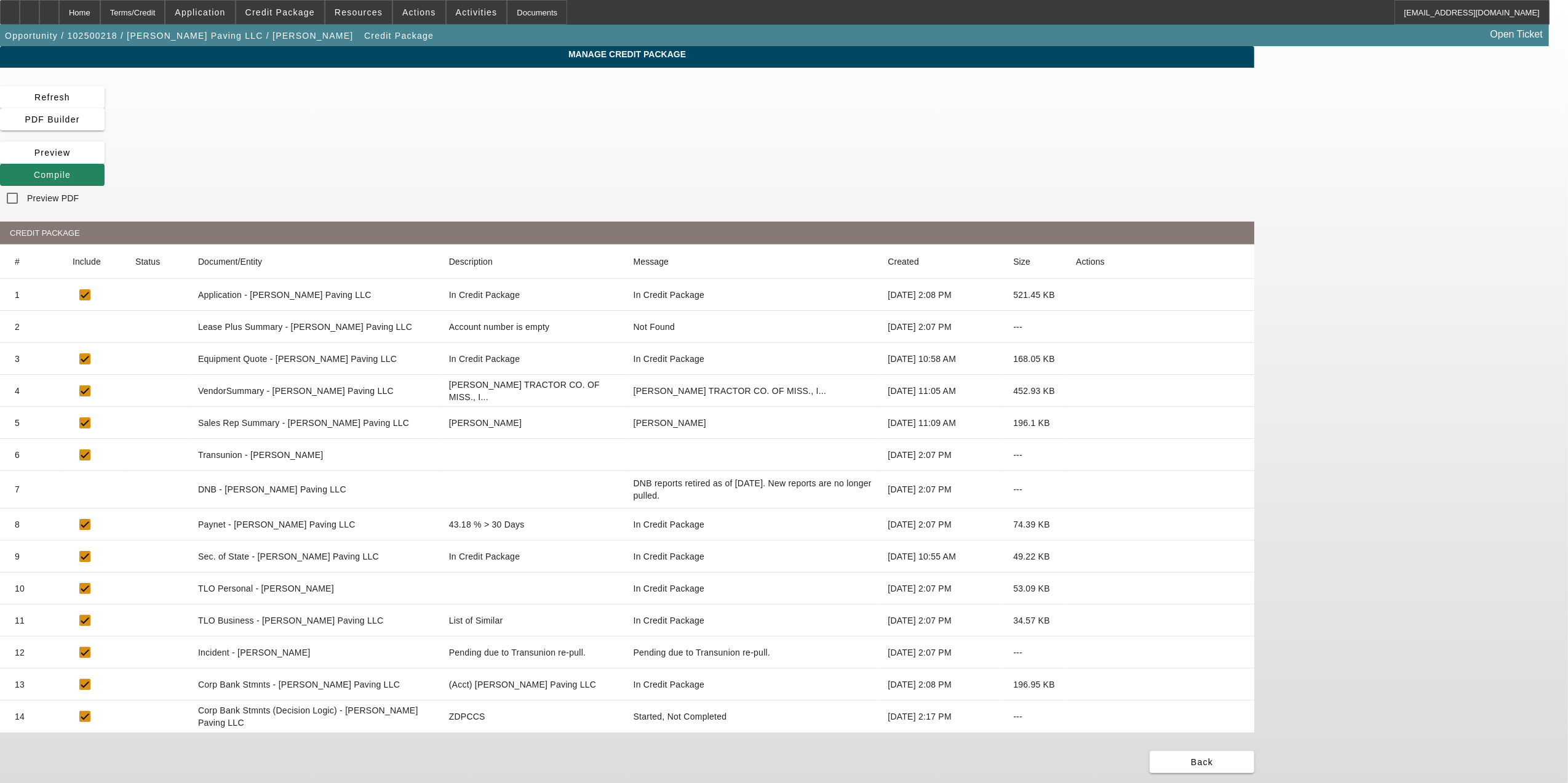
click at [1076, 588] on icon at bounding box center [1076, 588] width 0 height 0
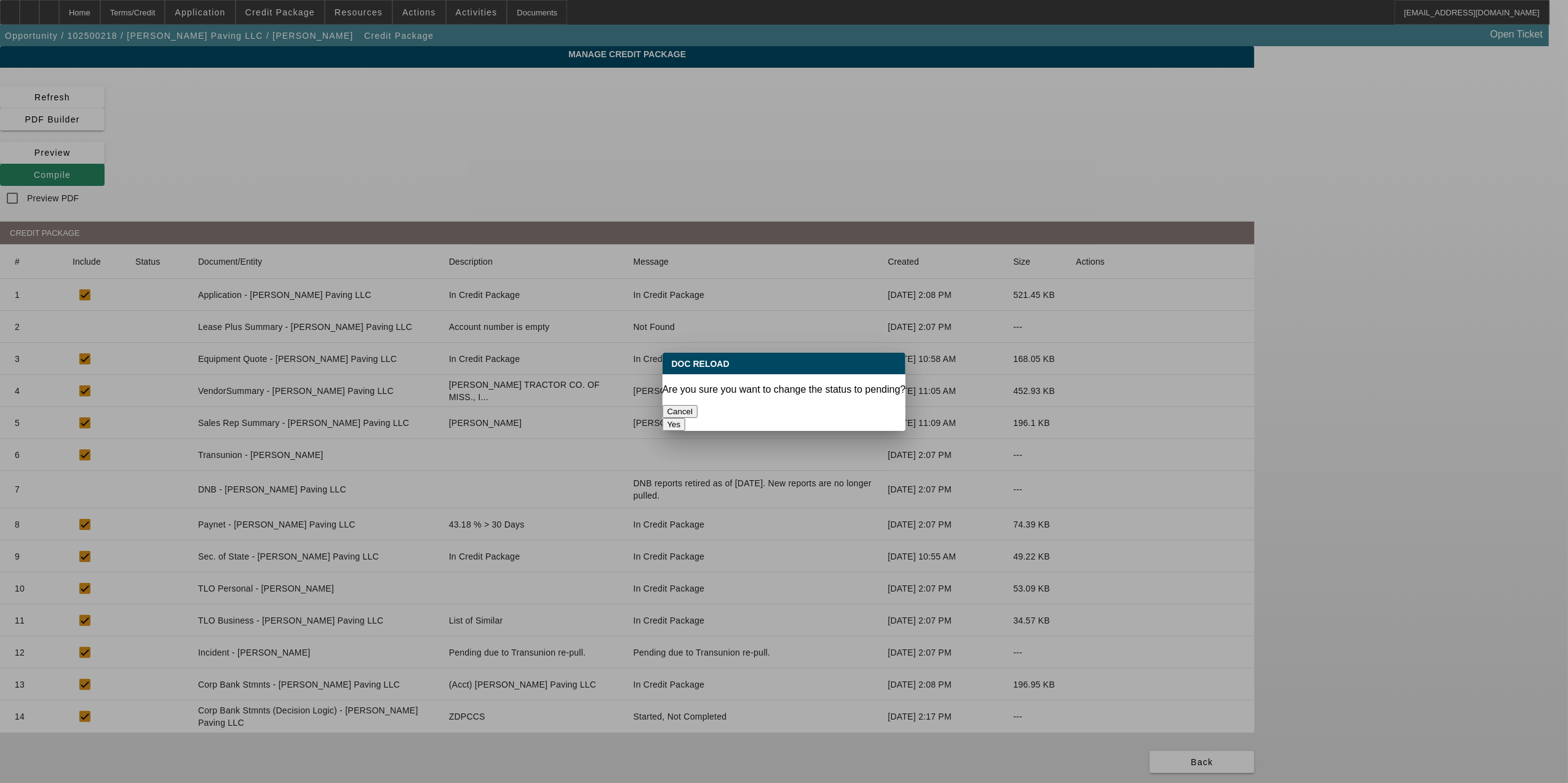
click at [686, 418] on button "Yes" at bounding box center [674, 424] width 23 height 13
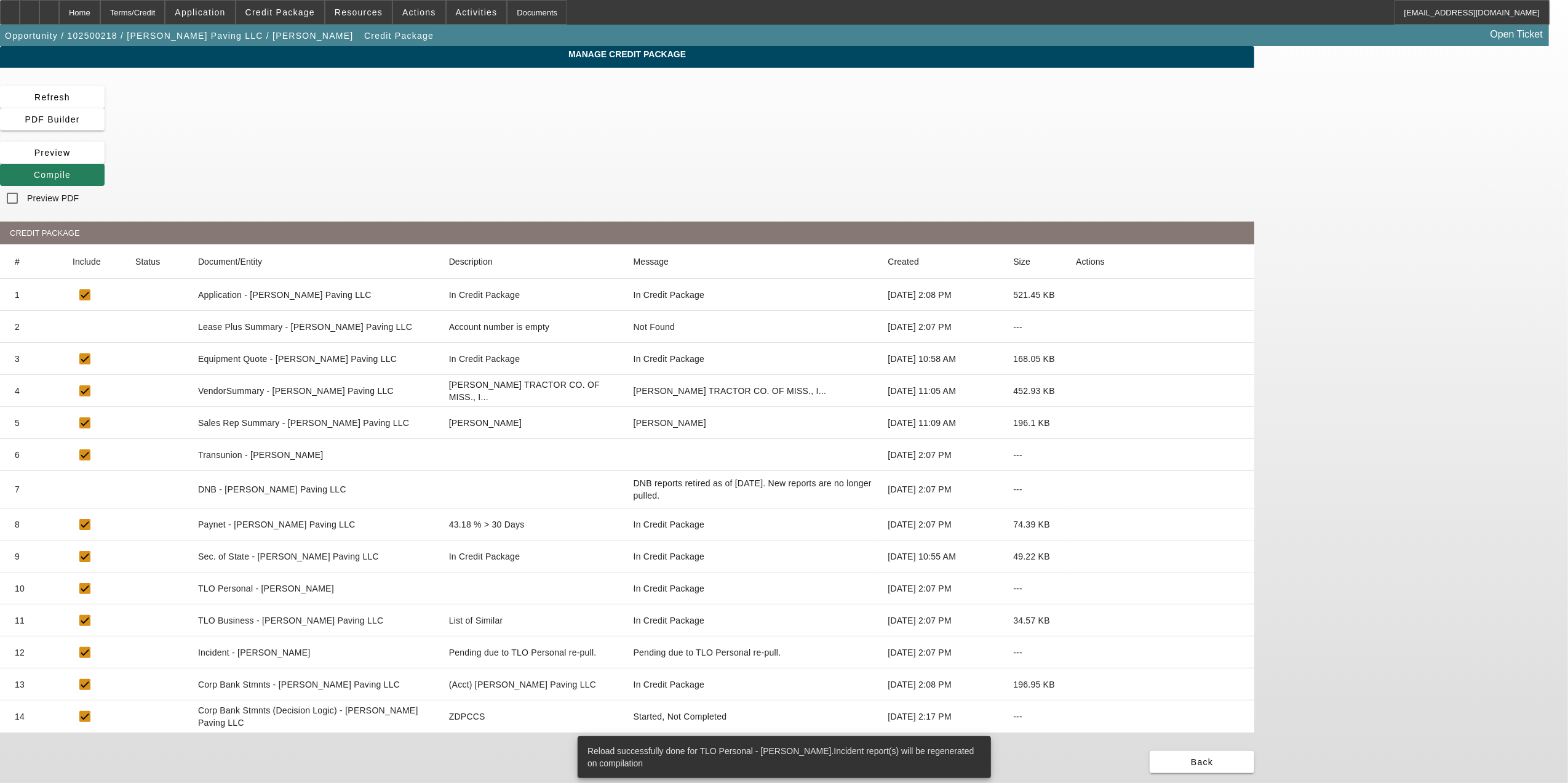
click at [34, 170] on icon at bounding box center [34, 175] width 0 height 10
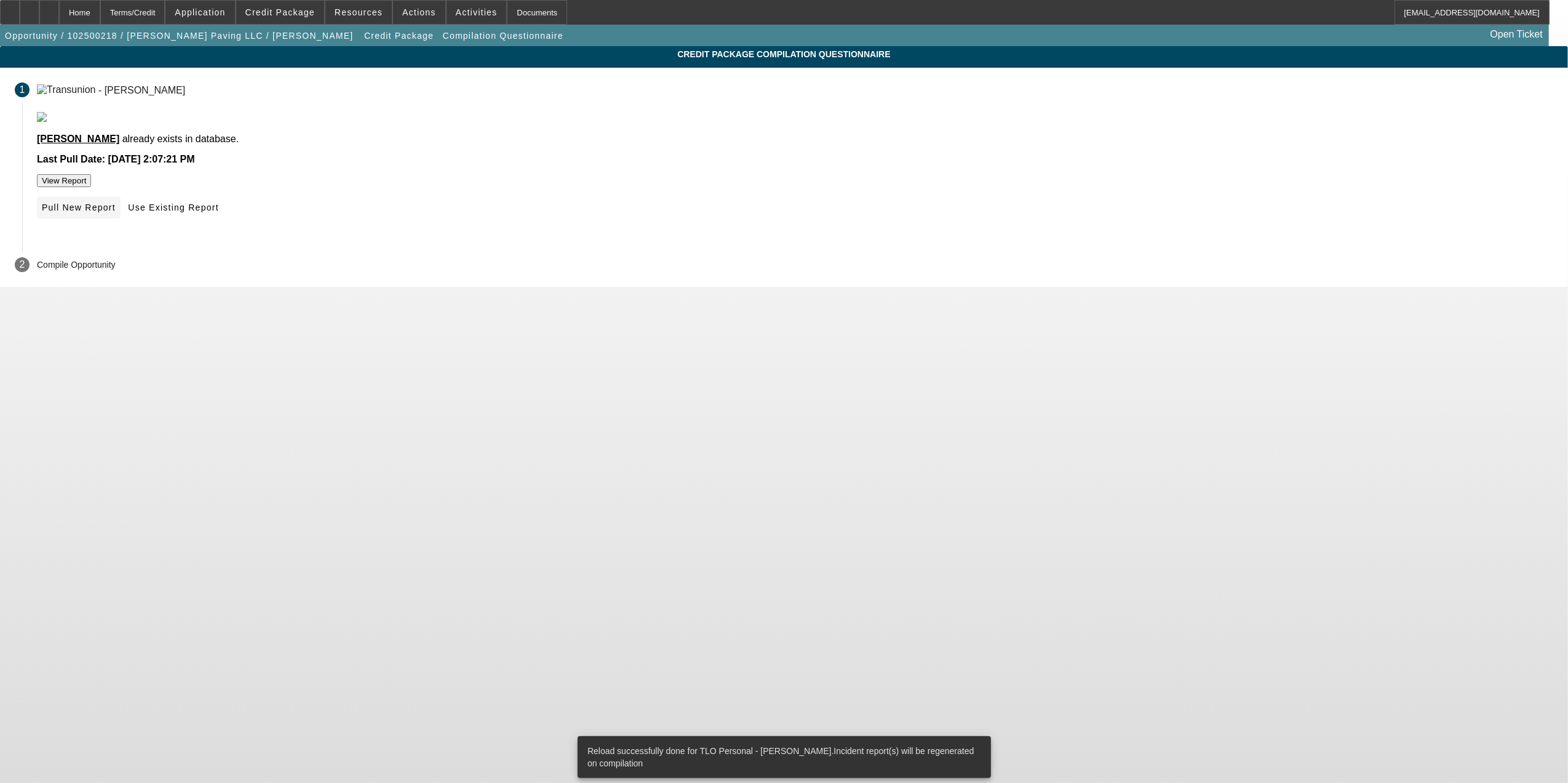
click at [120, 222] on span at bounding box center [79, 207] width 84 height 29
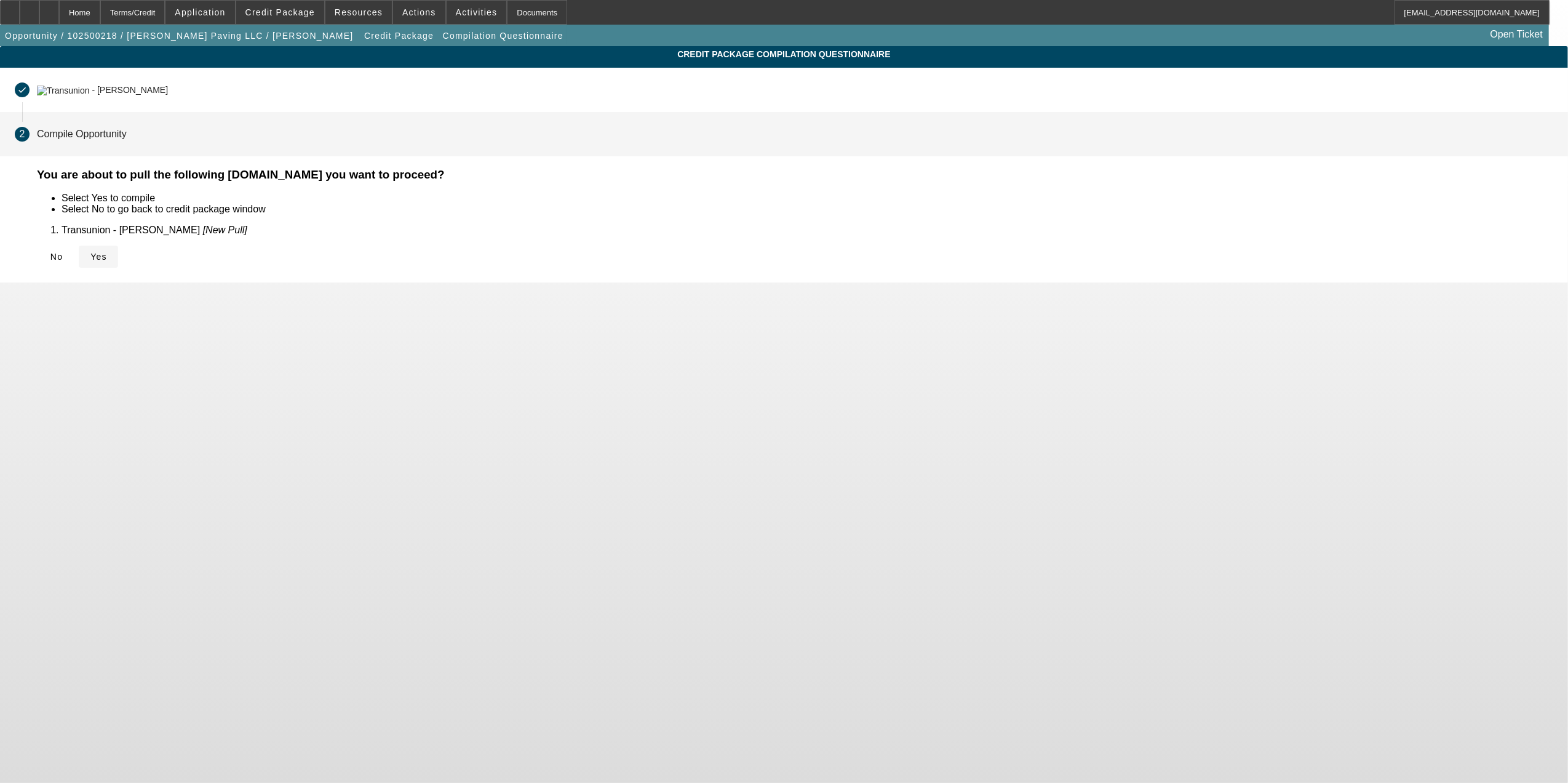
click at [90, 252] on icon at bounding box center [90, 256] width 0 height 10
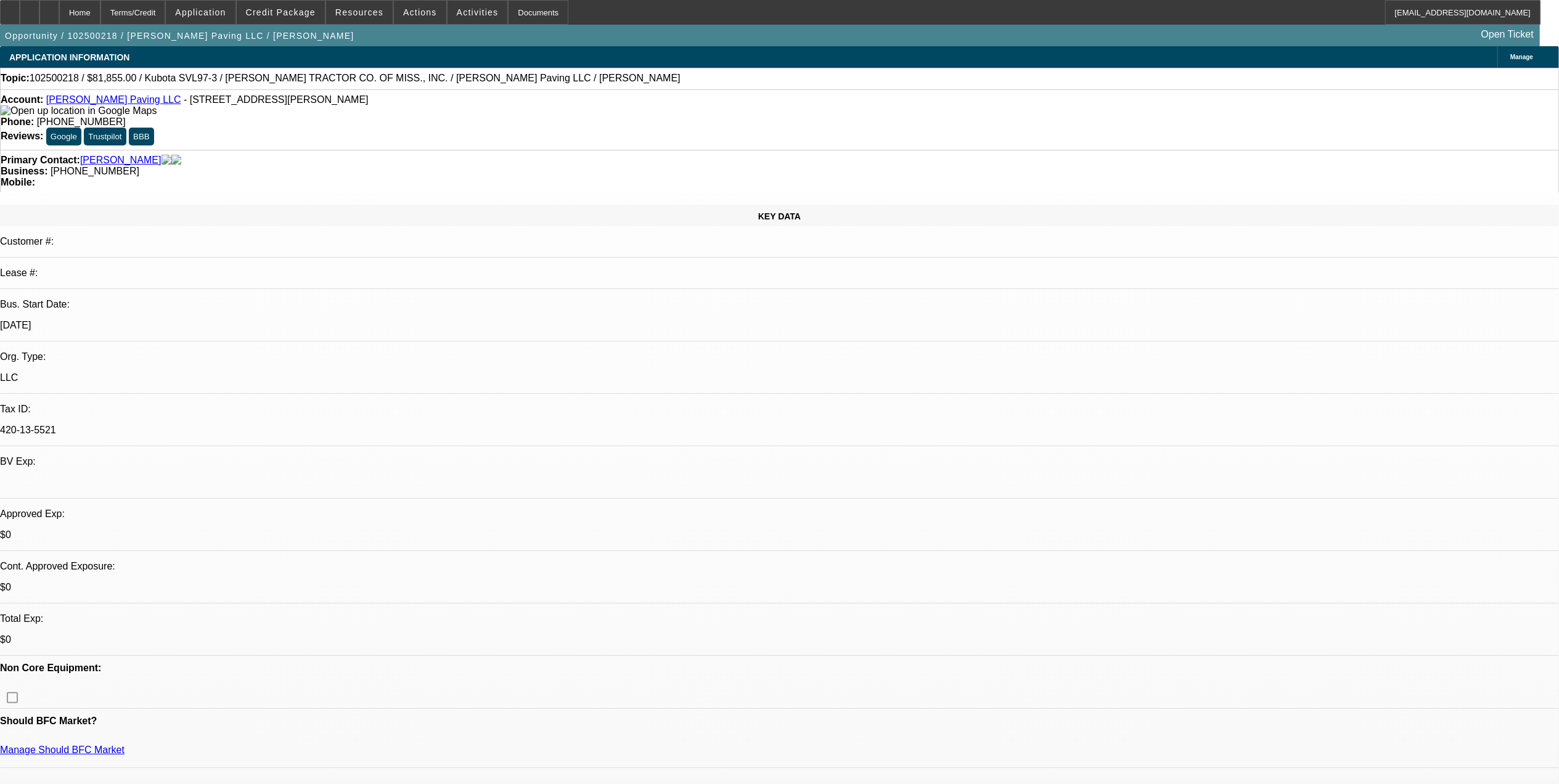
select select "0.15"
select select "2"
select select "0"
select select "6"
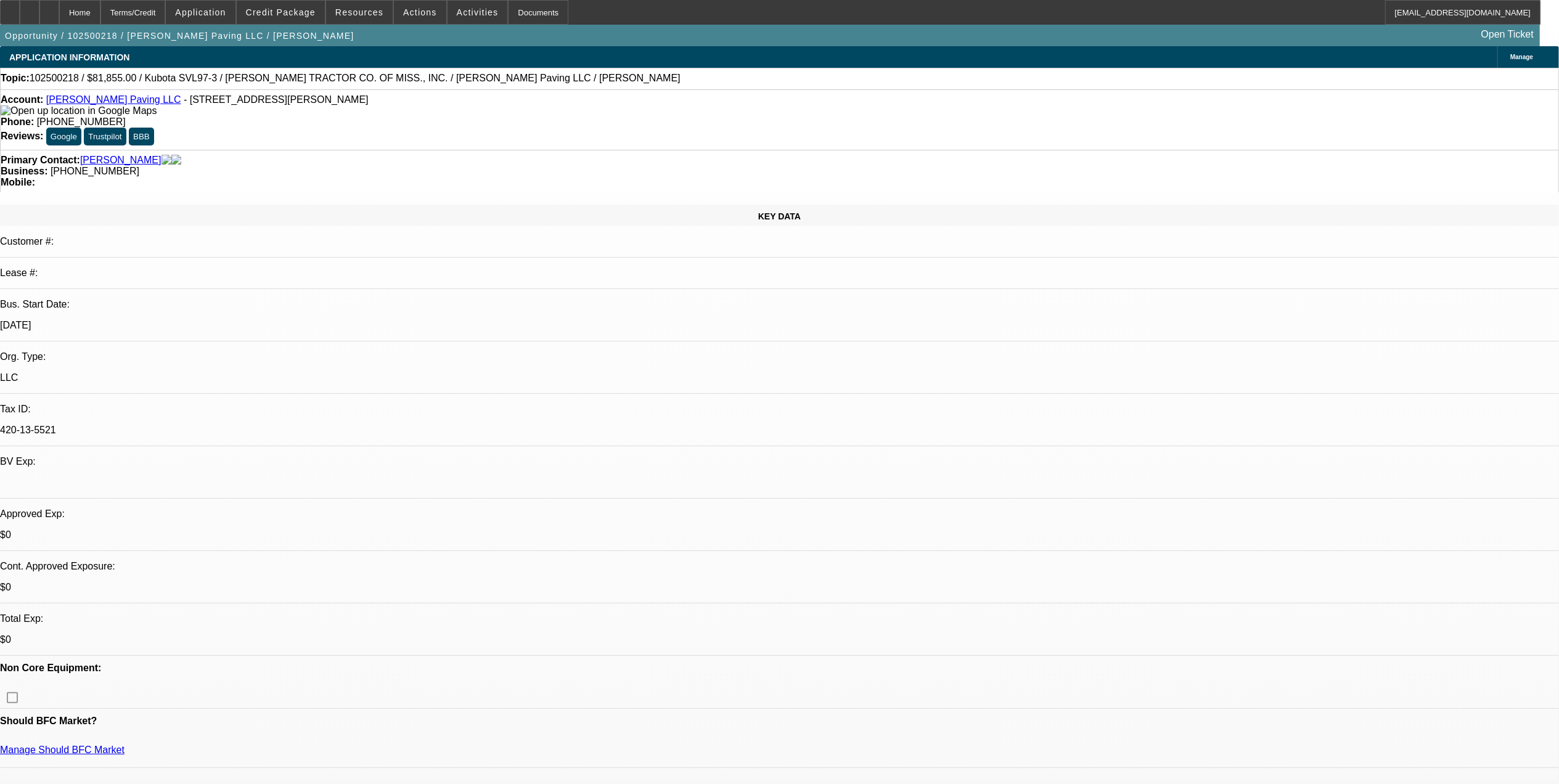
select select "0.15"
select select "2"
select select "0"
select select "6"
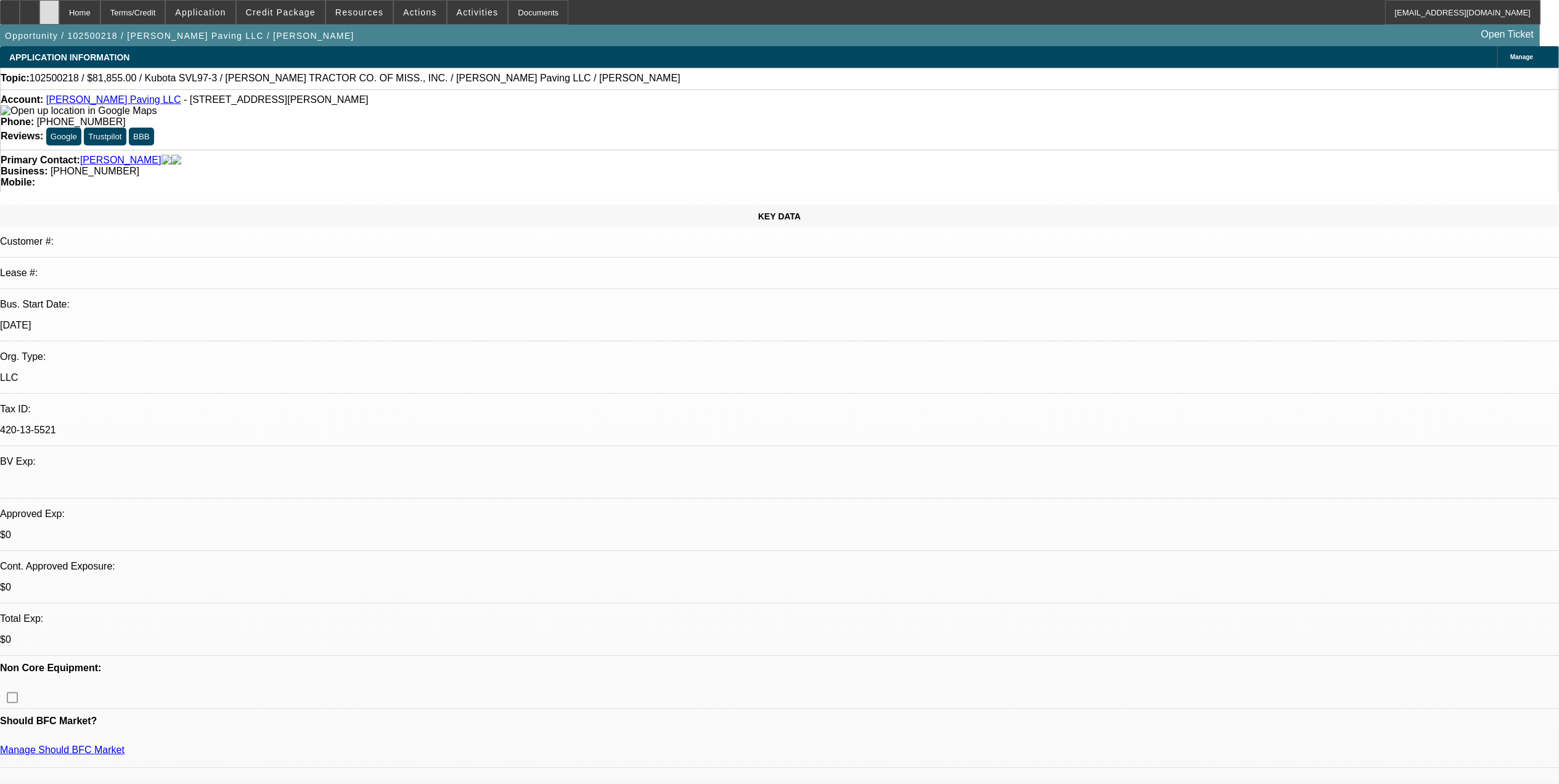
click at [59, 13] on div at bounding box center [49, 12] width 20 height 24
select select "0.15"
select select "2"
select select "0"
select select "0.15"
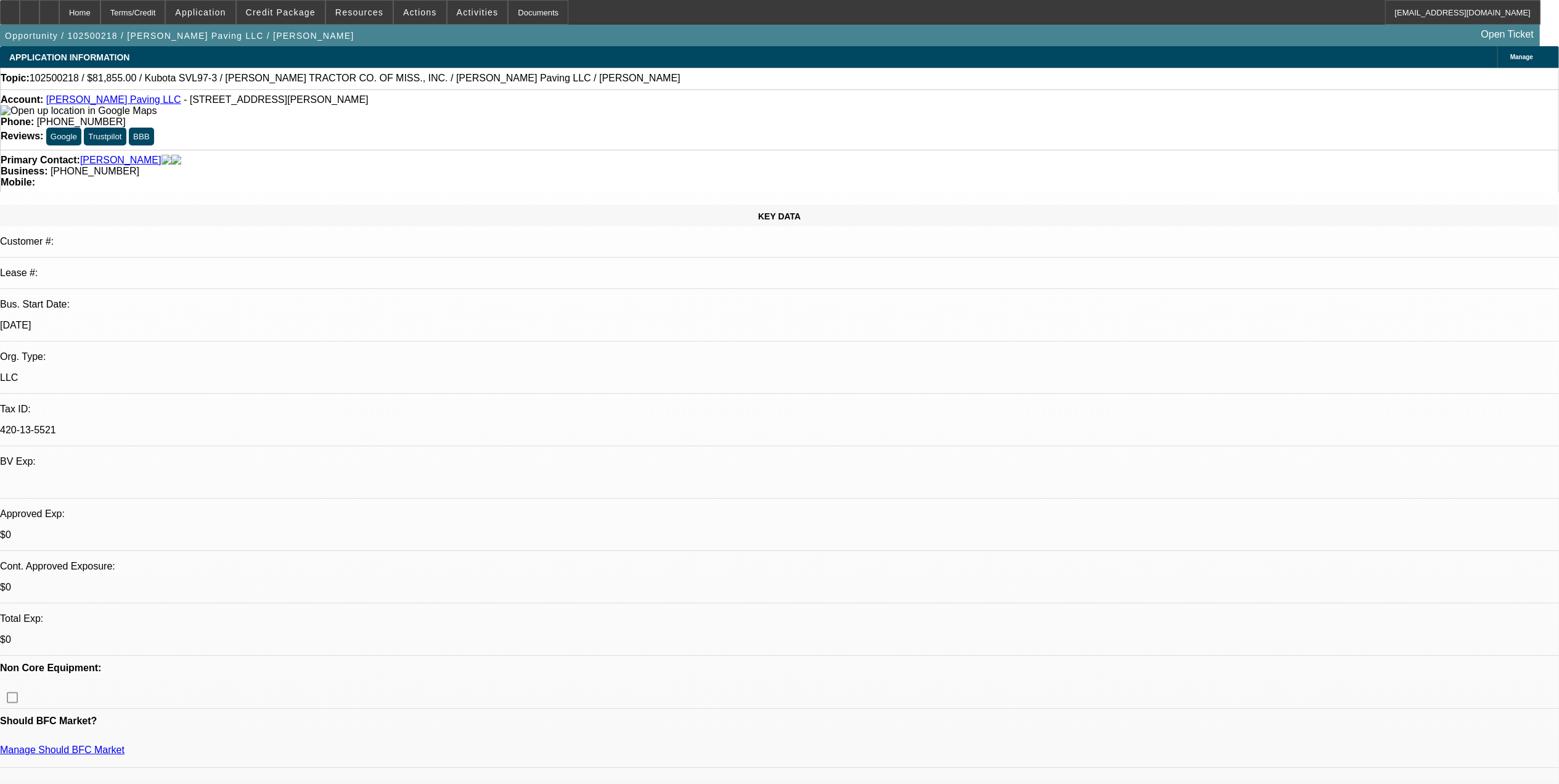
select select "2"
select select "0"
select select "1"
select select "2"
select select "6"
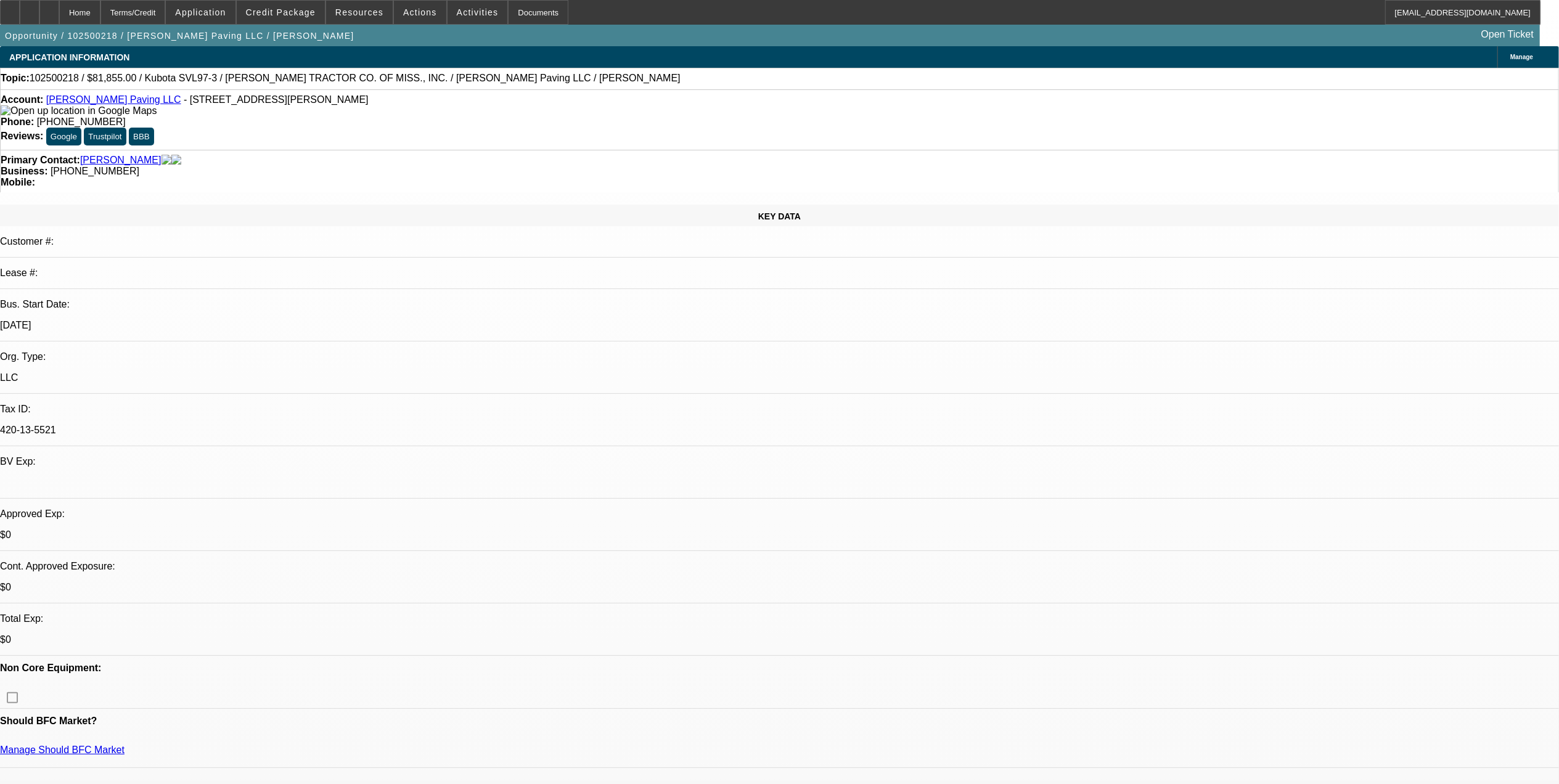
select select "1"
select select "2"
select select "6"
click at [59, 3] on div at bounding box center [49, 12] width 20 height 24
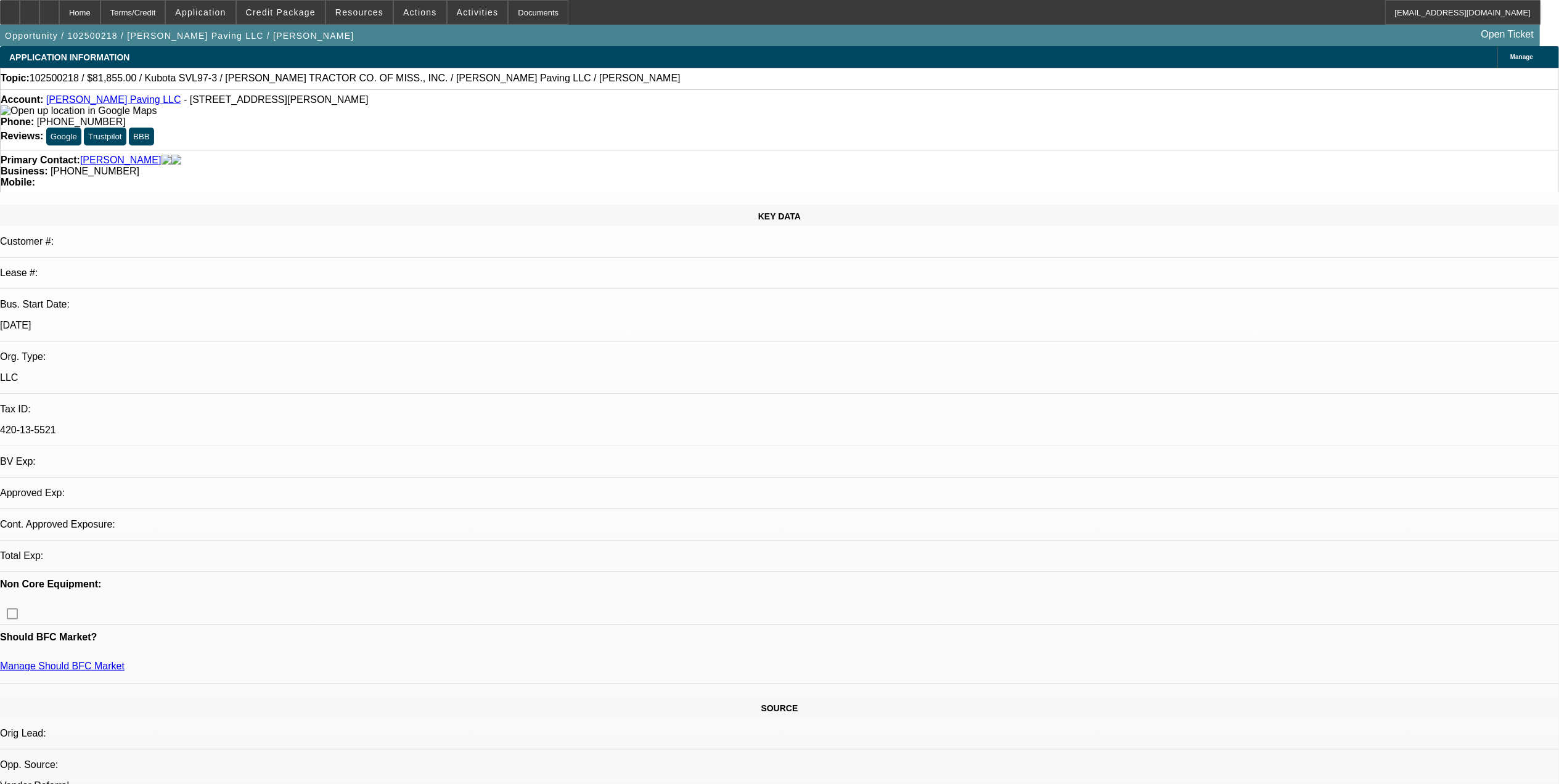
select select "0.15"
select select "2"
select select "0"
select select "0.15"
select select "2"
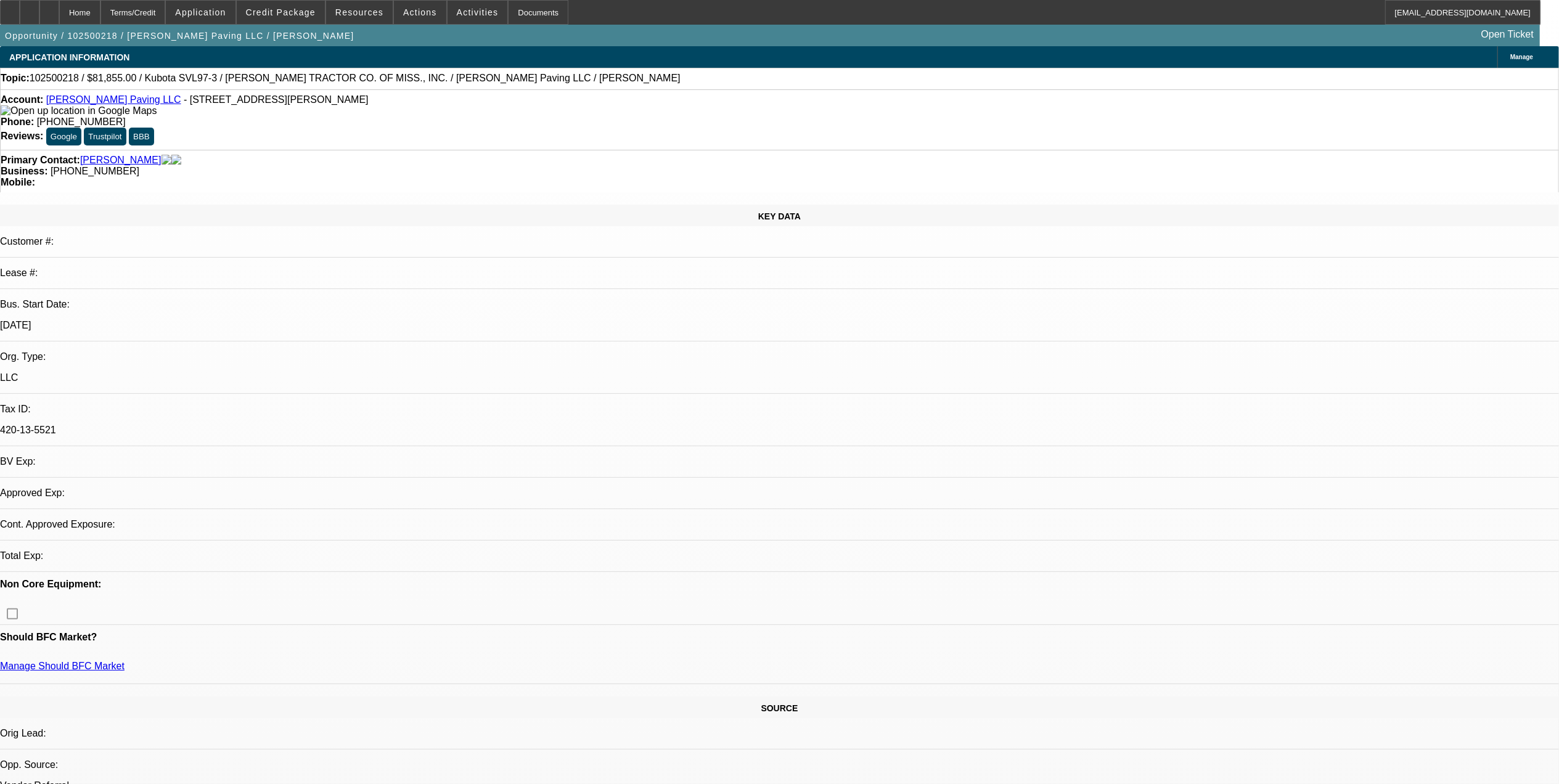
select select "0"
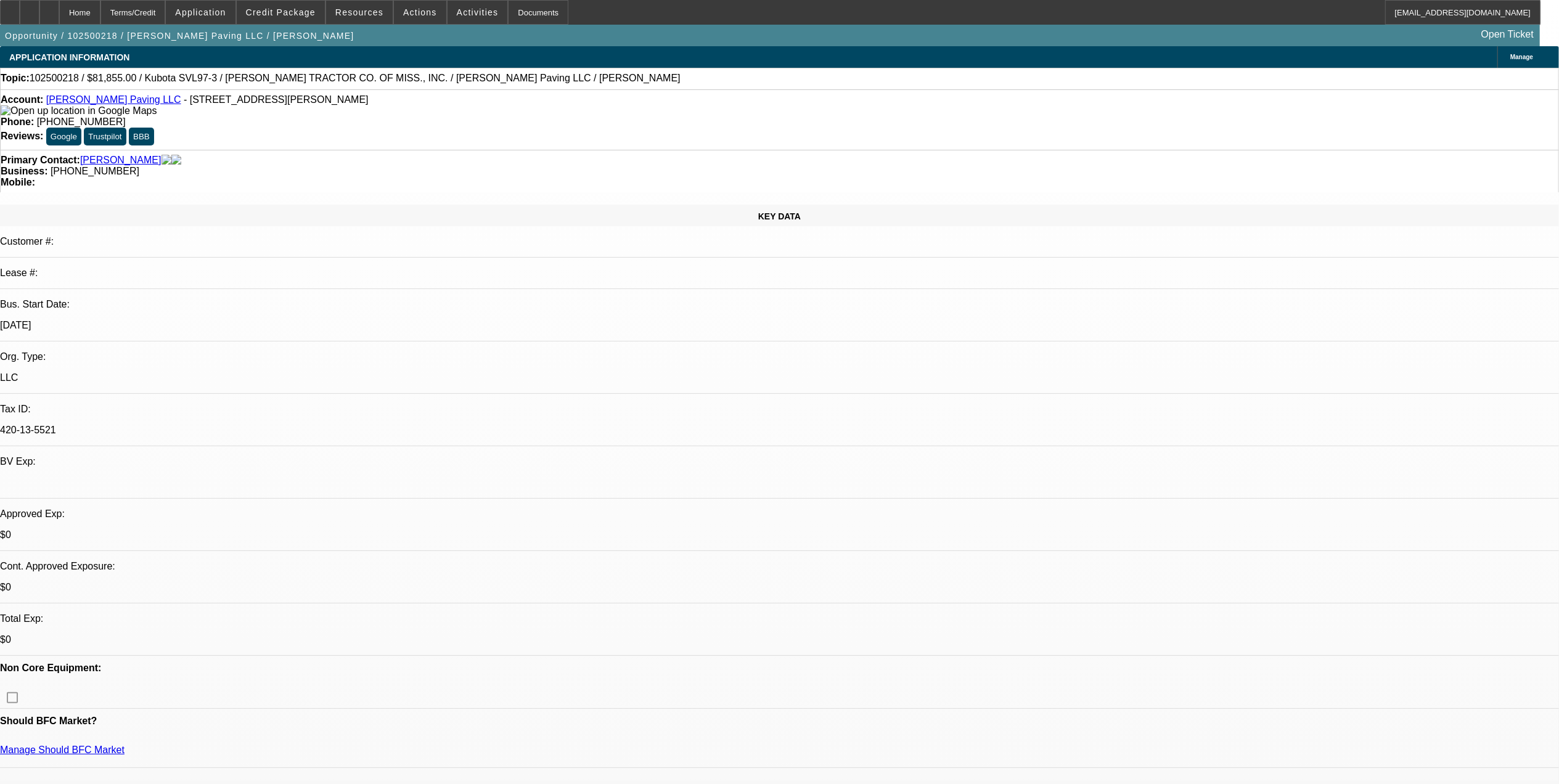
select select "1"
select select "2"
select select "6"
select select "1"
select select "2"
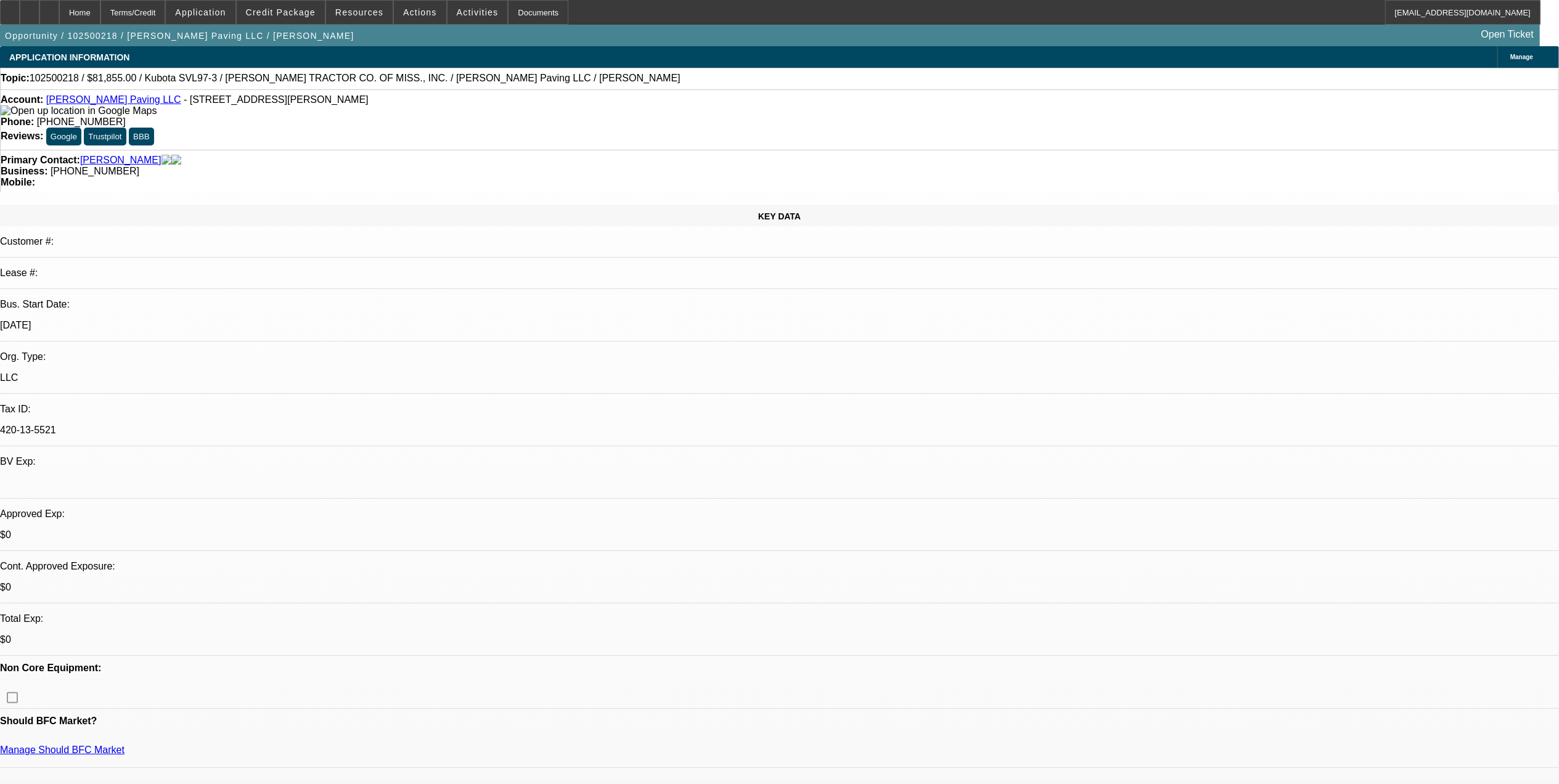
select select "6"
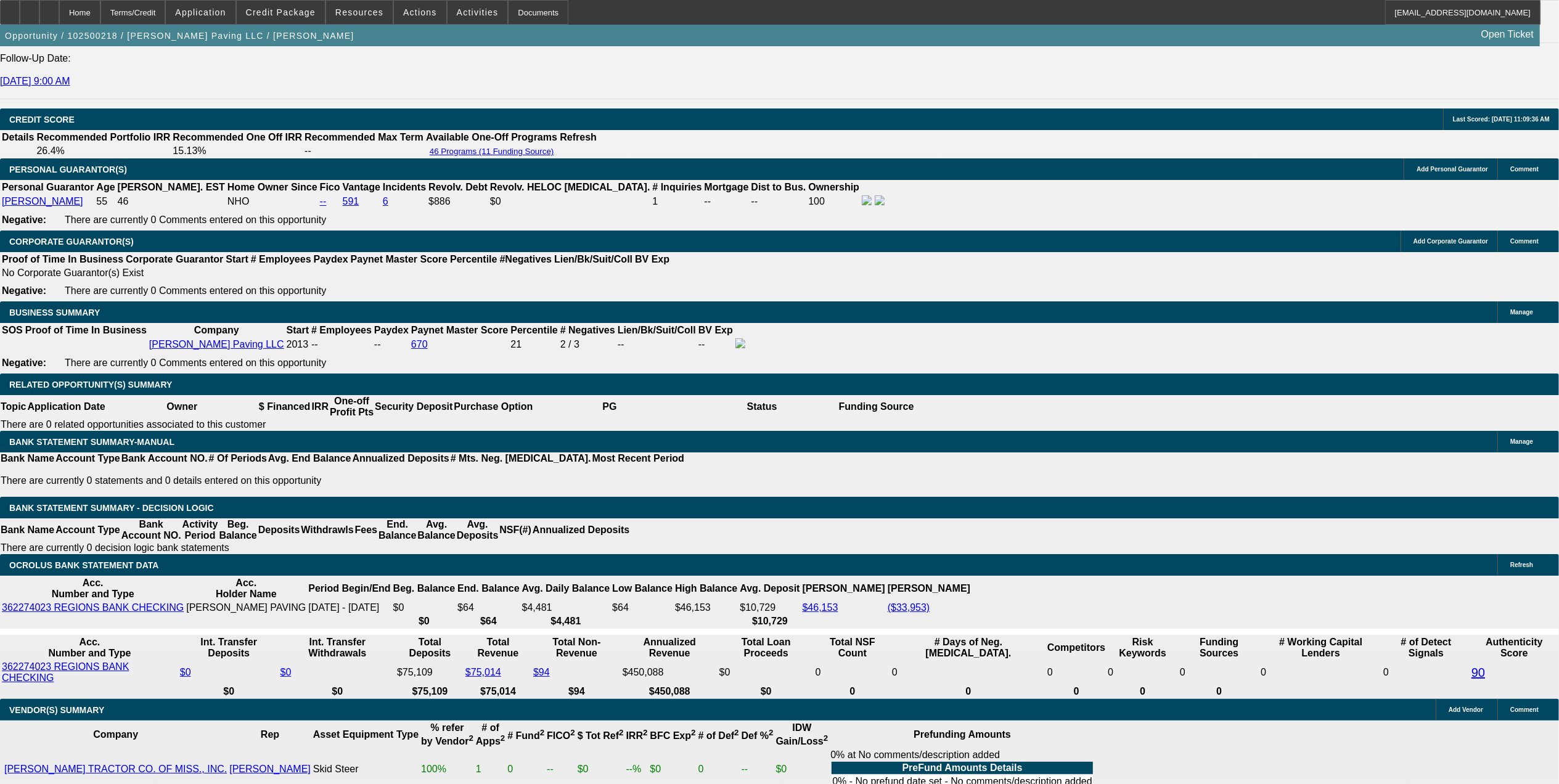
scroll to position [1642, 0]
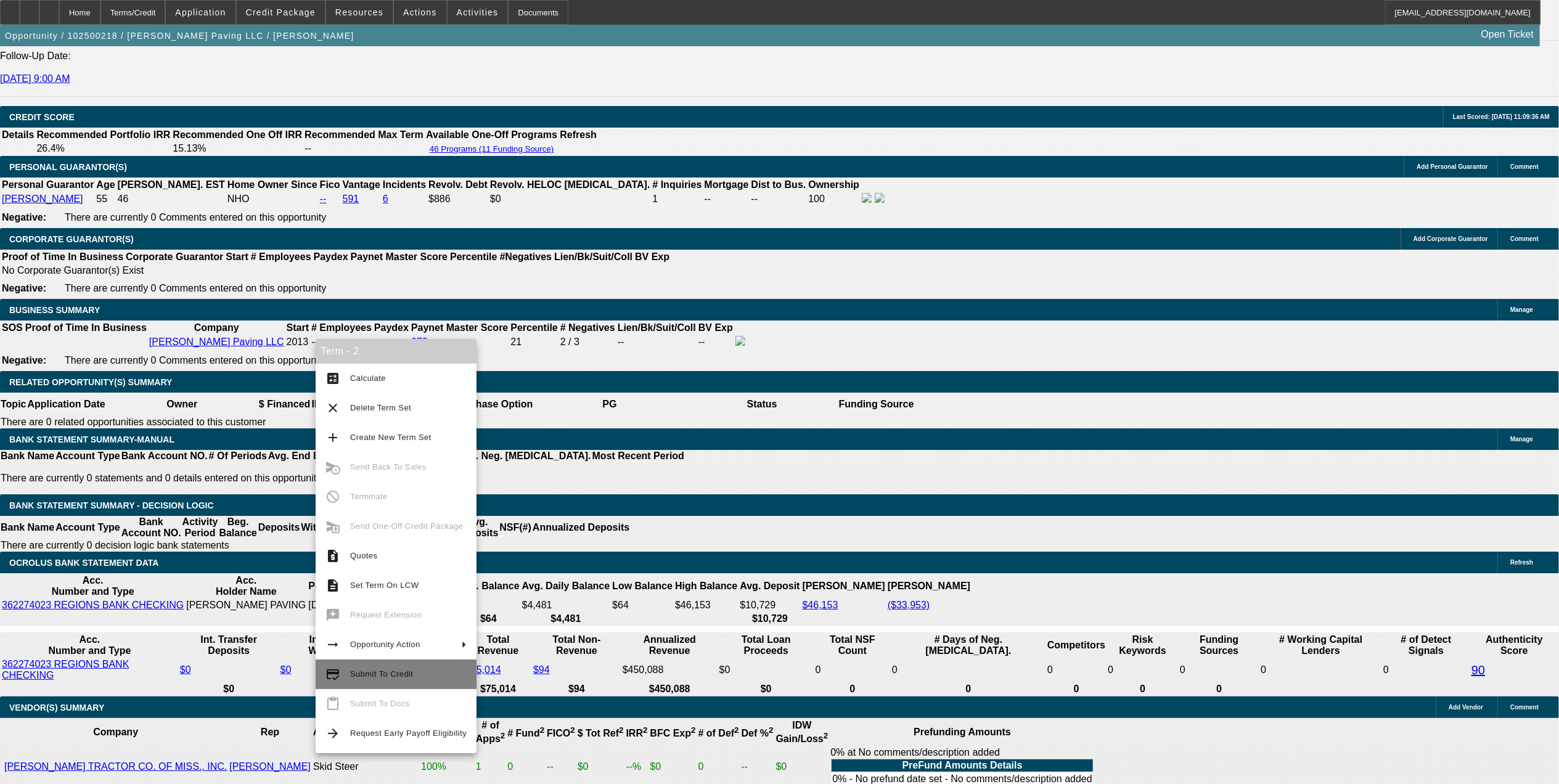
click at [432, 670] on span "Submit To Credit" at bounding box center [408, 673] width 117 height 15
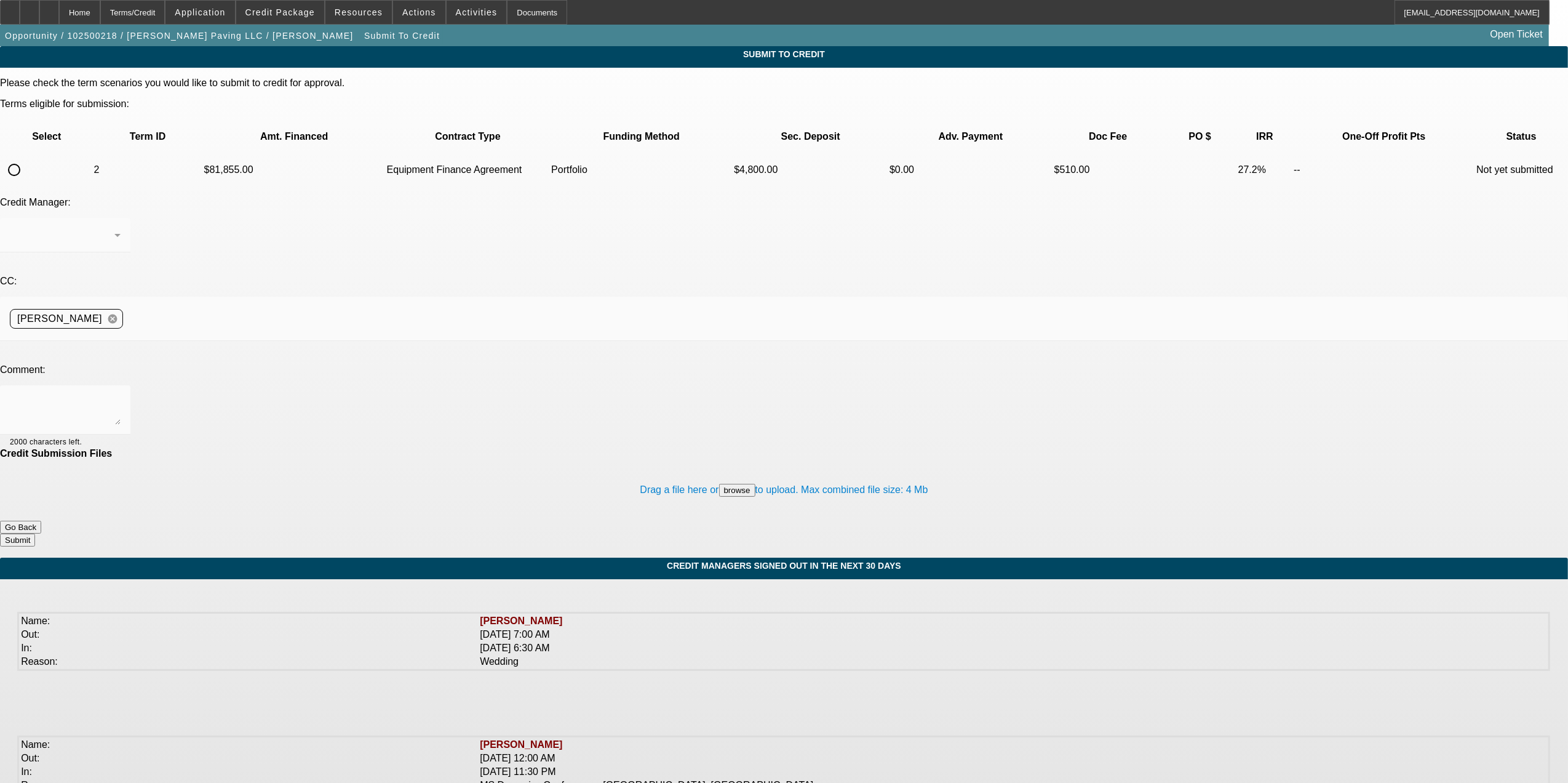
click at [71, 154] on td at bounding box center [46, 169] width 91 height 32
click at [26, 158] on input "radio" at bounding box center [14, 169] width 24 height 24
radio input "true"
click at [120, 395] on textarea at bounding box center [65, 410] width 111 height 29
type textarea "C"
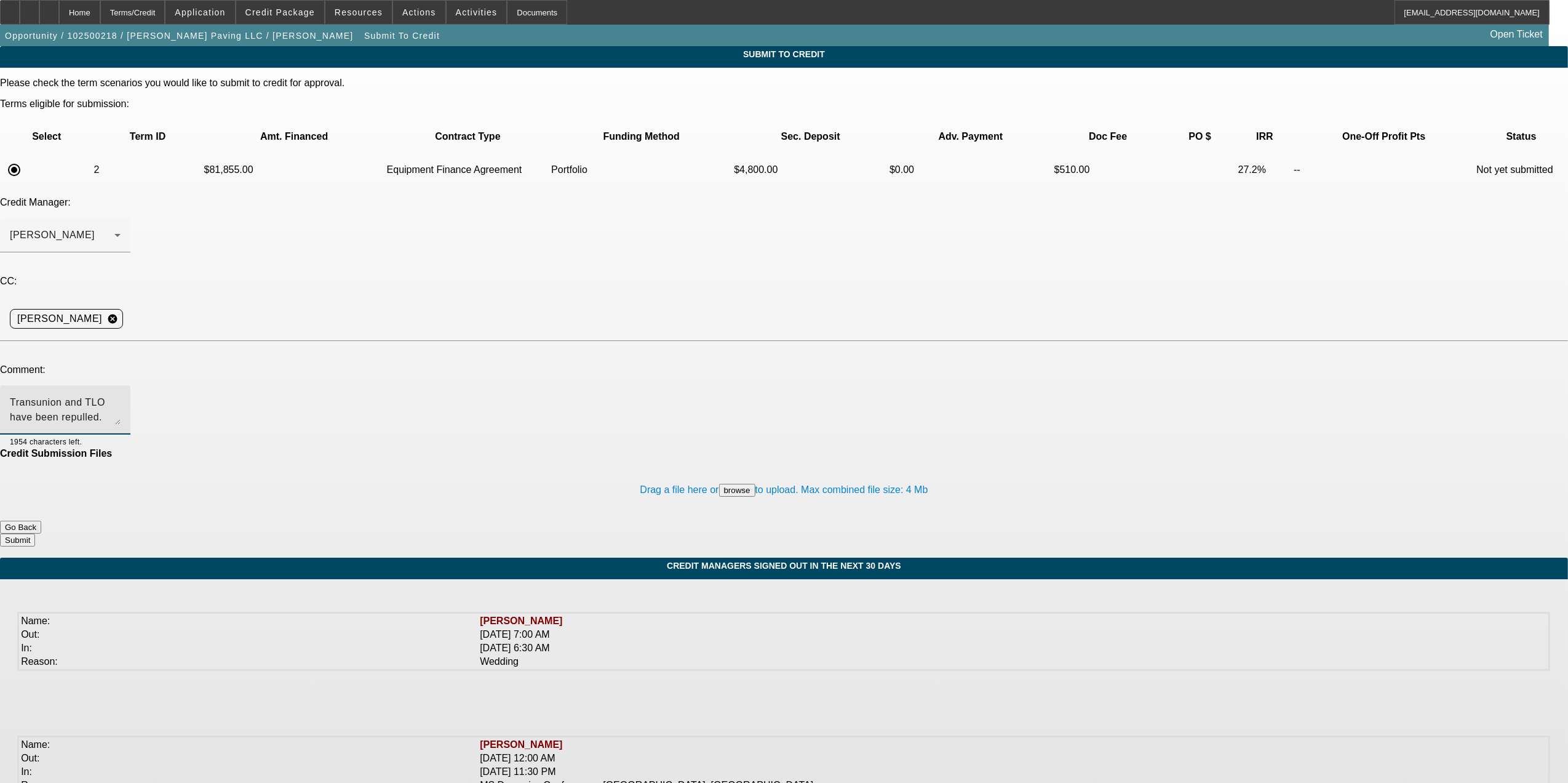
type textarea "Transunion and TLO have been repulled. Thanks."
click at [35, 533] on button "Submit" at bounding box center [18, 539] width 35 height 13
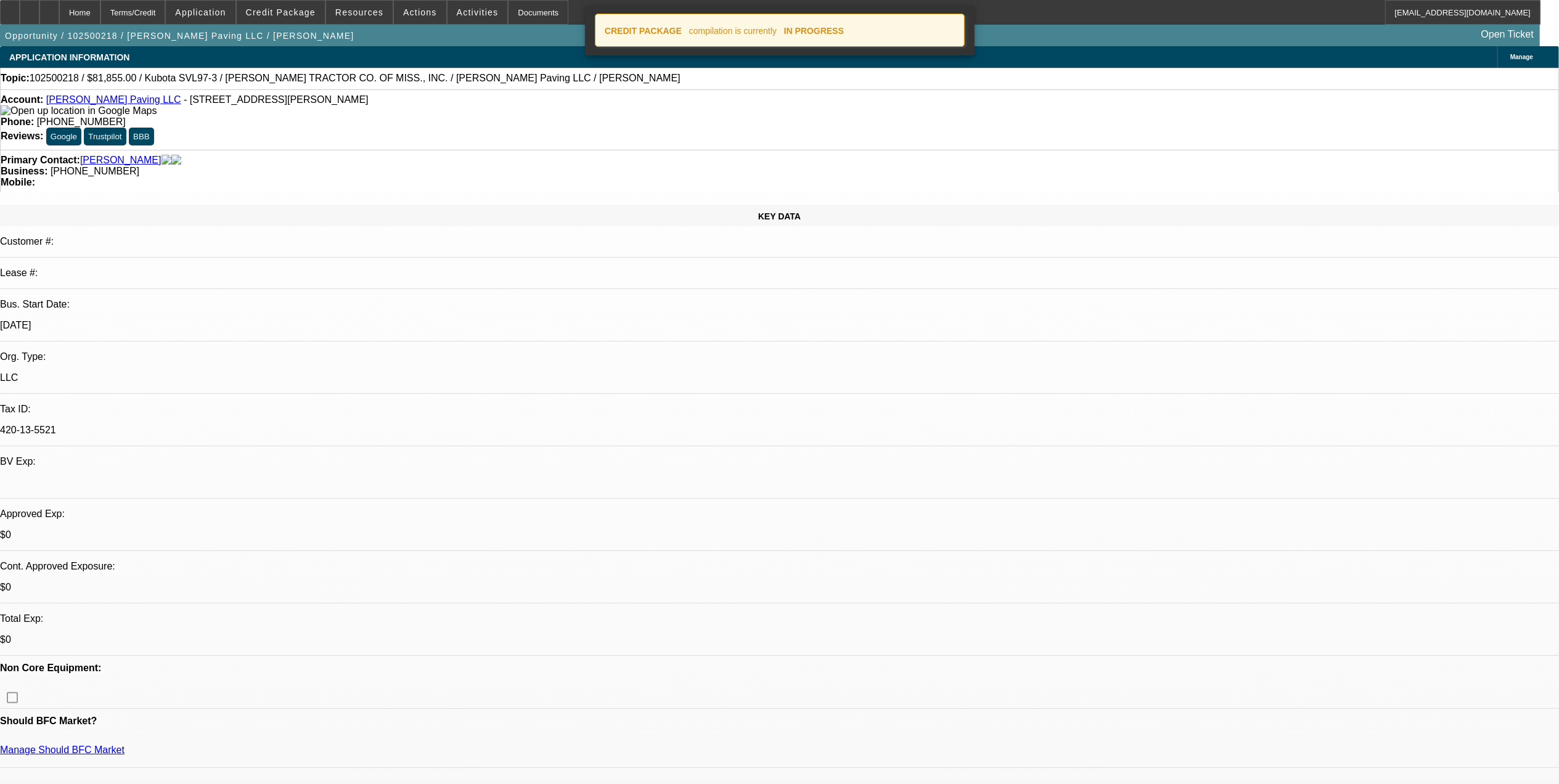
select select "0.15"
select select "2"
select select "0"
select select "6"
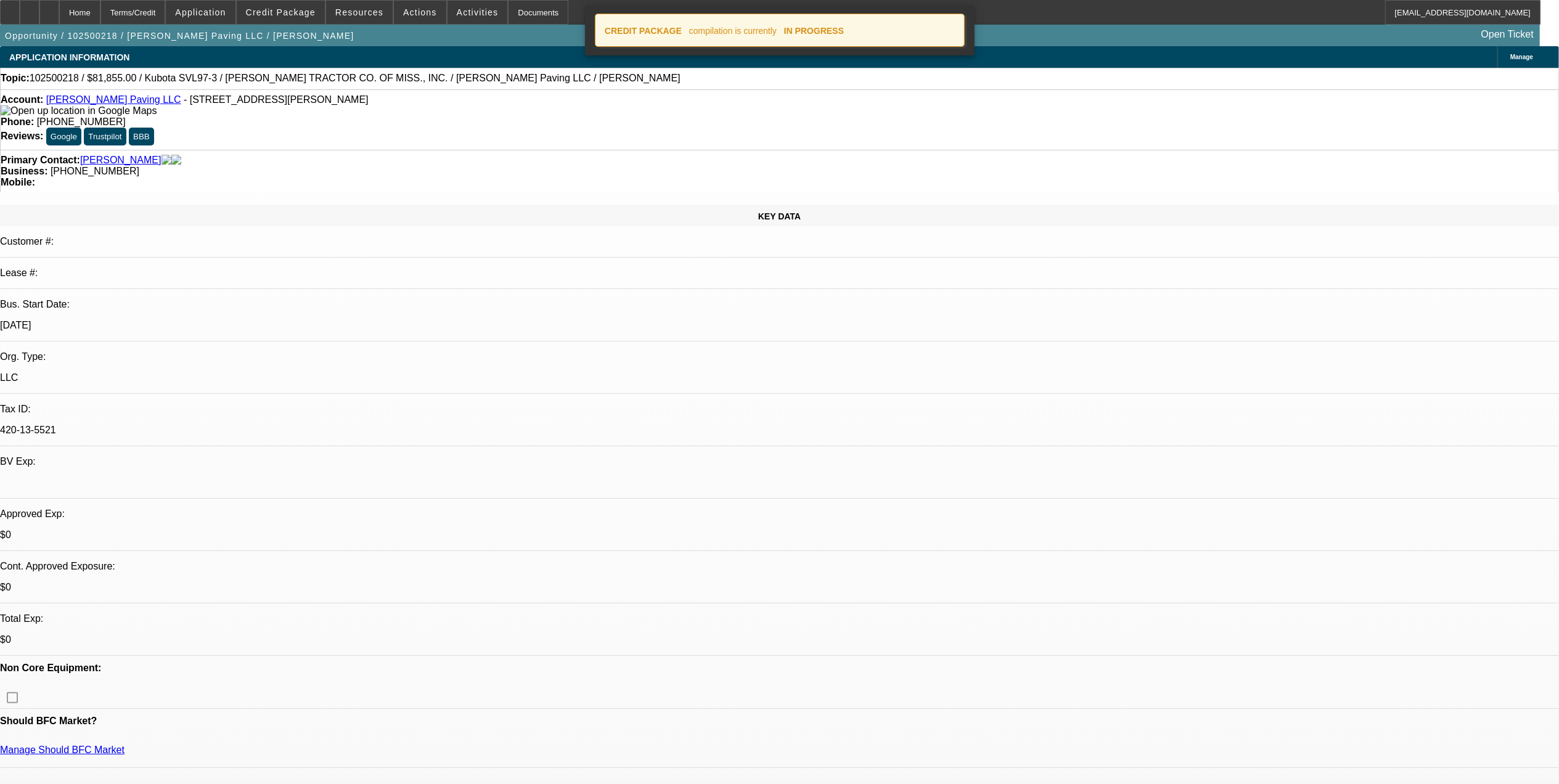
select select "0.15"
select select "2"
select select "0"
select select "6"
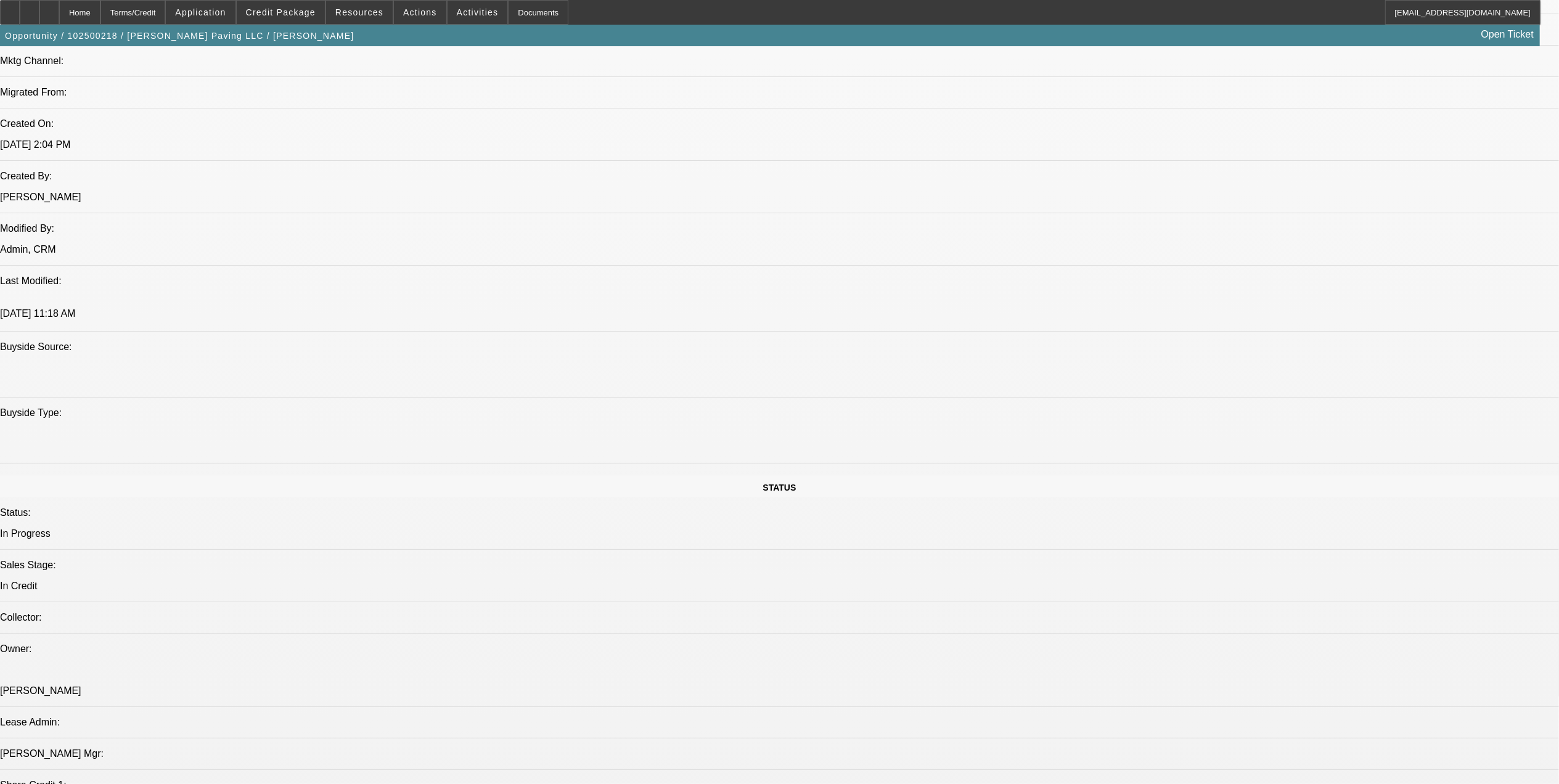
scroll to position [1314, 0]
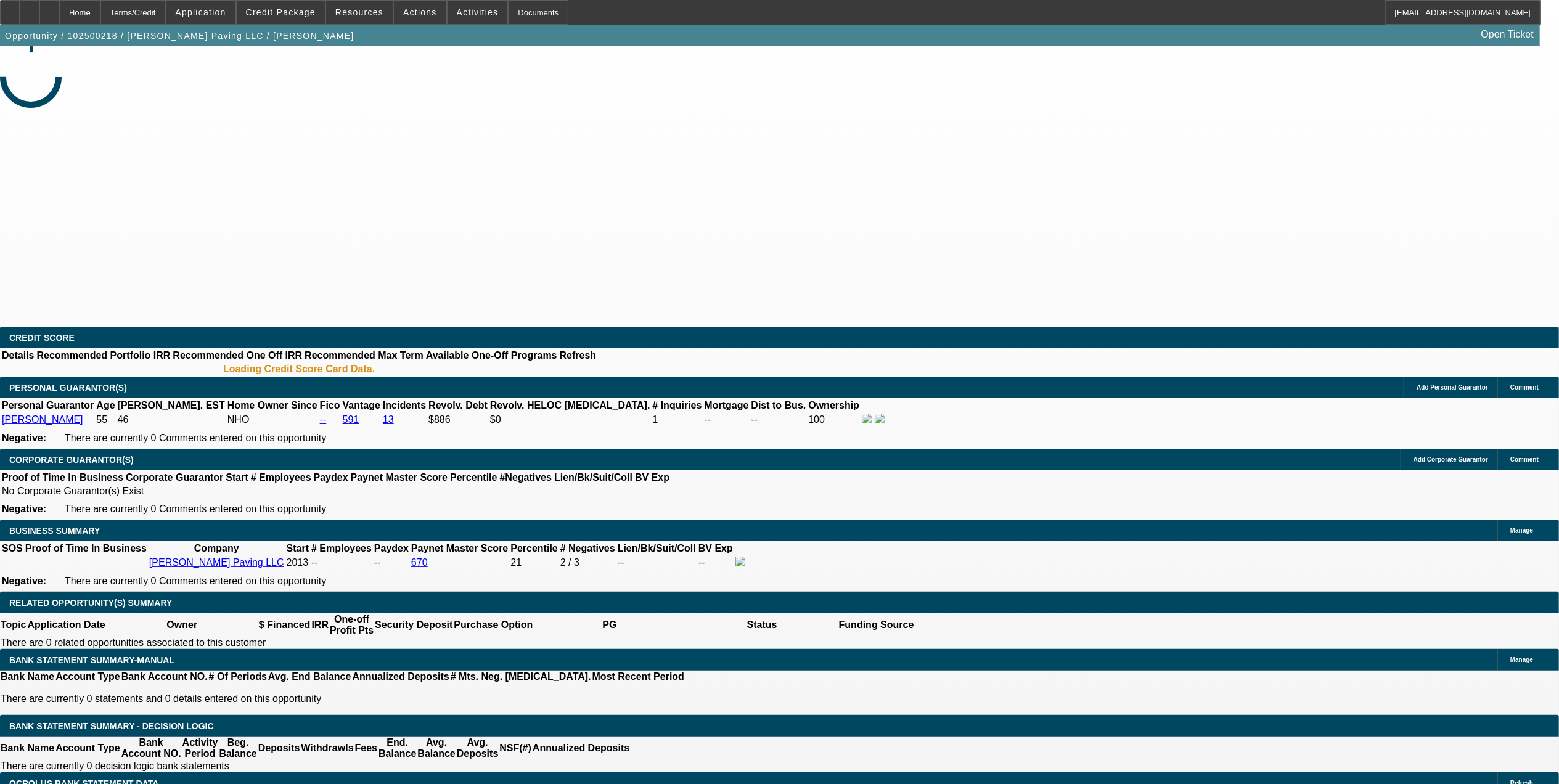
select select "0.15"
select select "2"
select select "0"
select select "0.15"
select select "2"
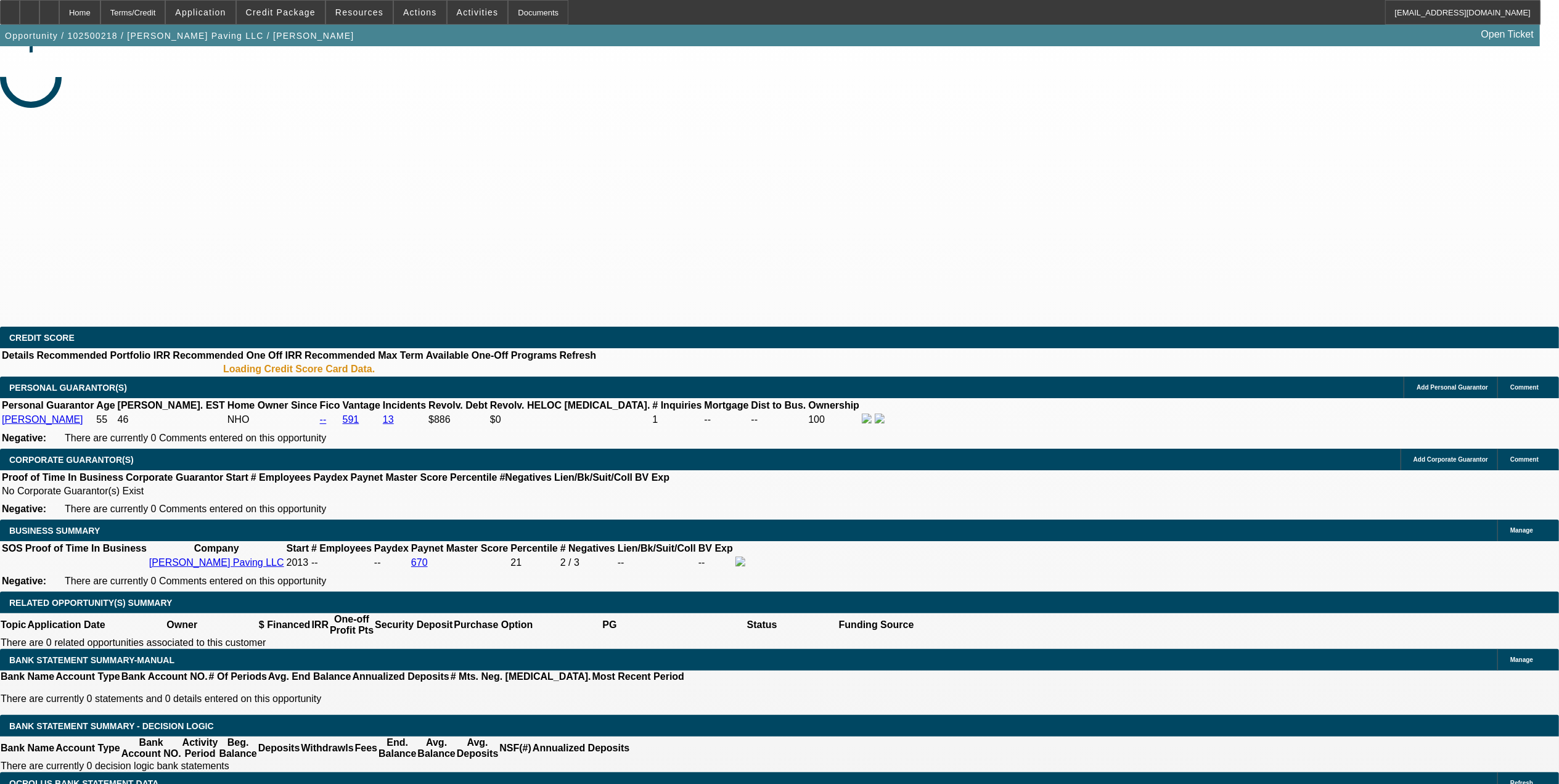
select select "0"
select select "1"
select select "2"
select select "6"
select select "1"
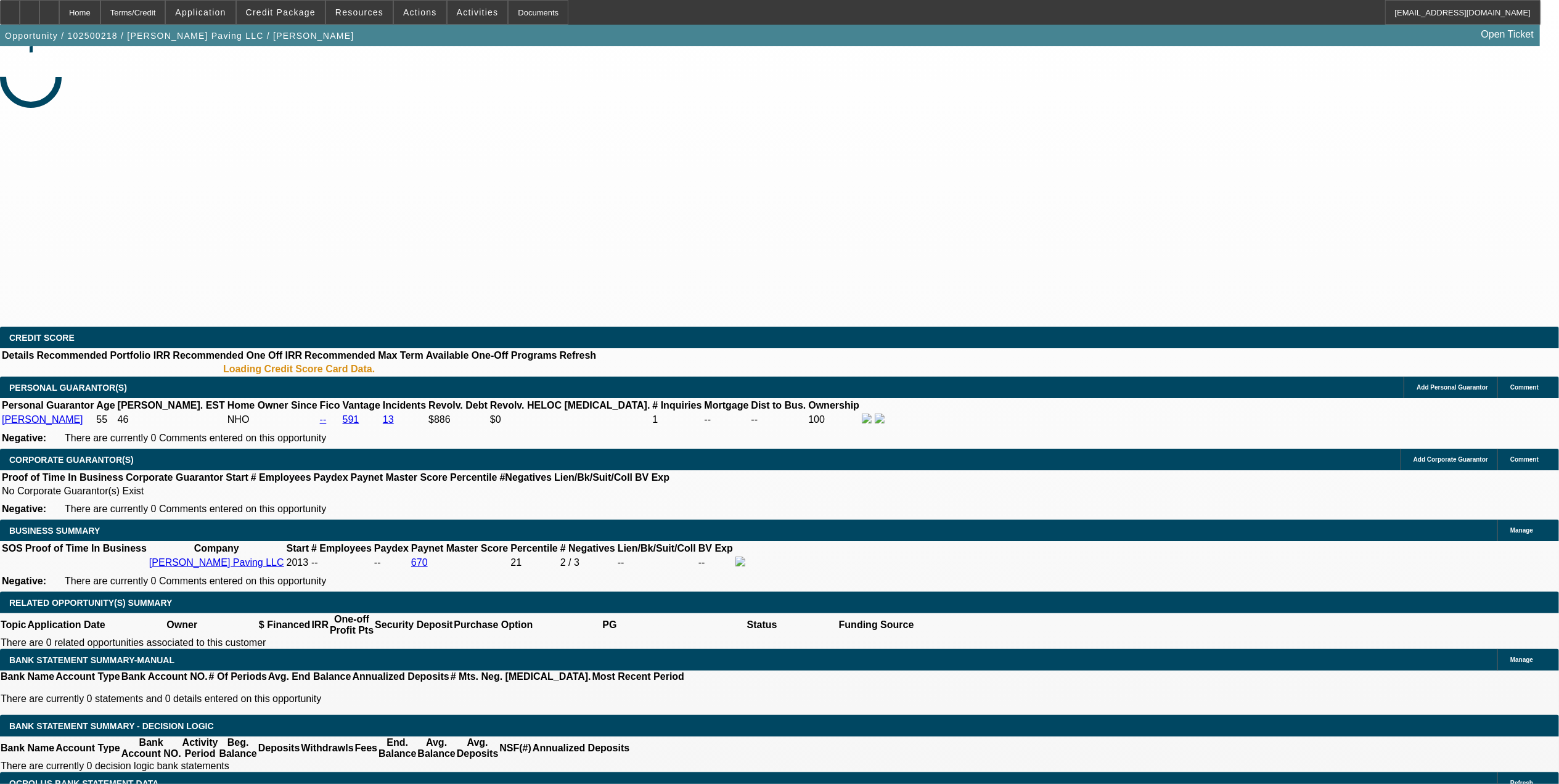
select select "2"
select select "6"
